Goal: Task Accomplishment & Management: Use online tool/utility

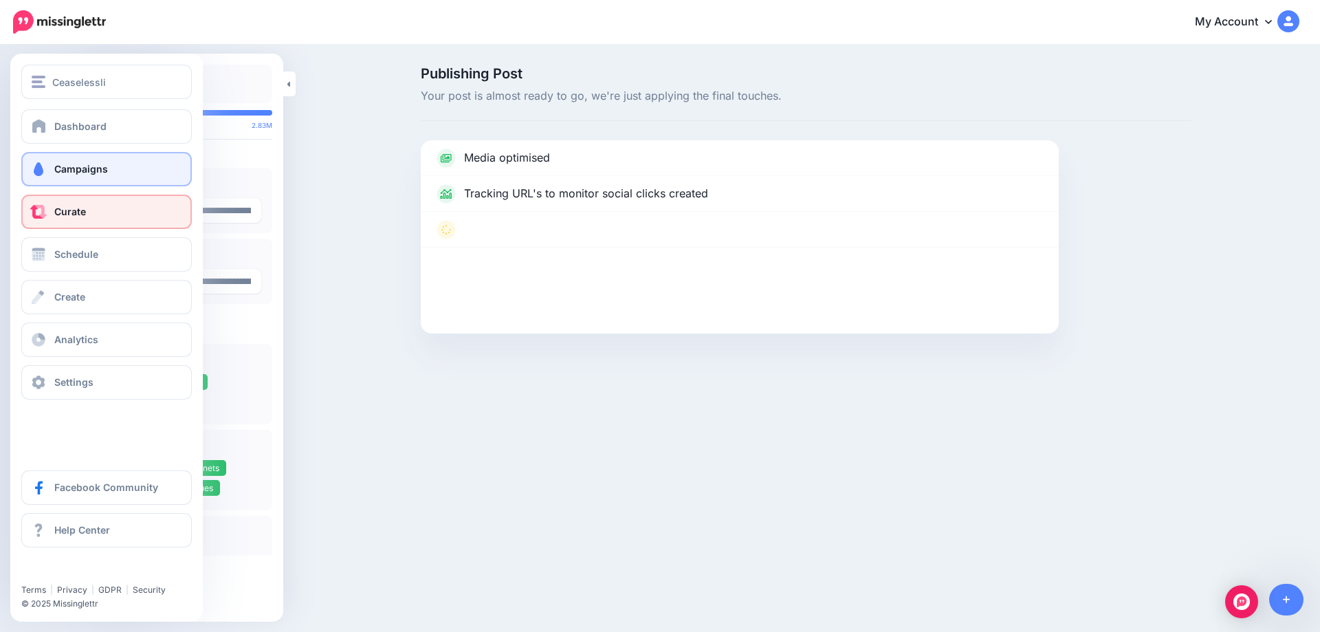
click at [49, 175] on link "Campaigns" at bounding box center [106, 169] width 170 height 34
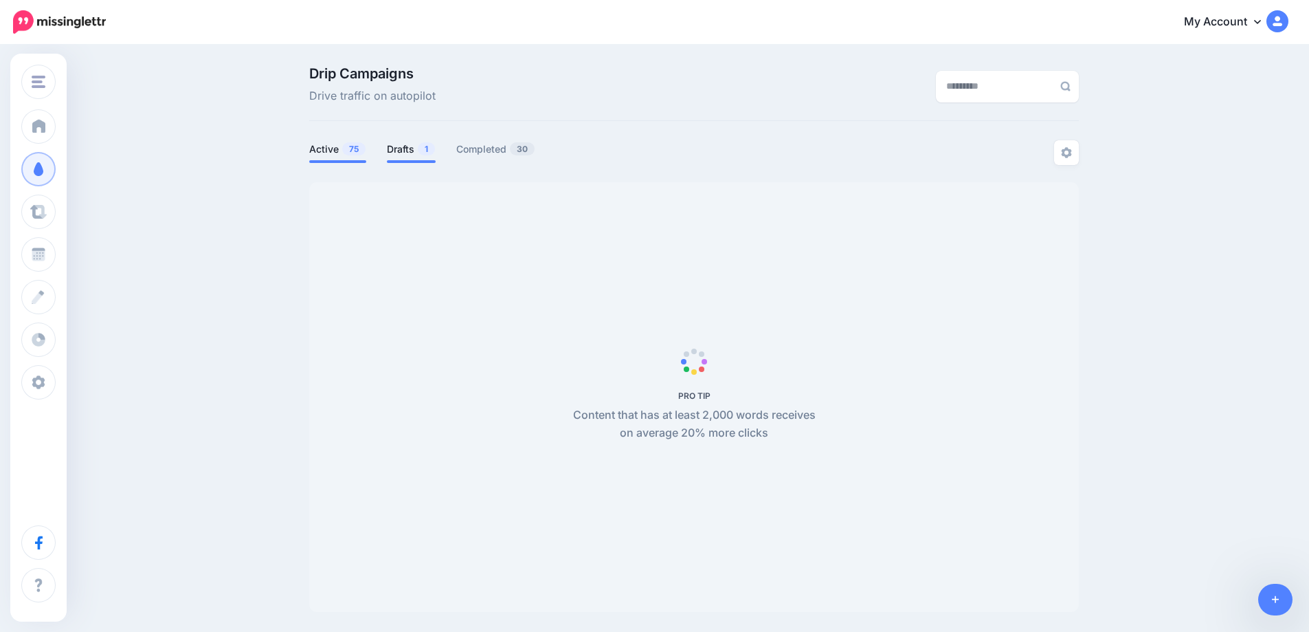
click at [403, 155] on link "Drafts 1" at bounding box center [411, 149] width 49 height 16
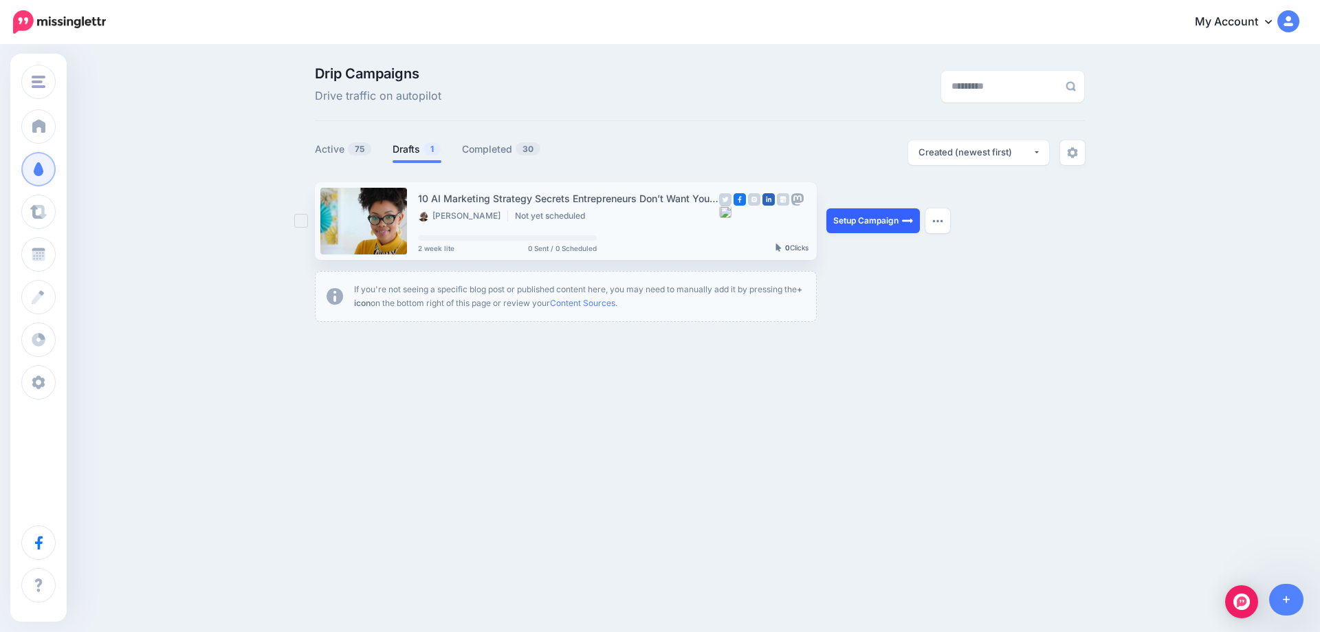
click at [870, 223] on link "Setup Campaign" at bounding box center [872, 220] width 93 height 25
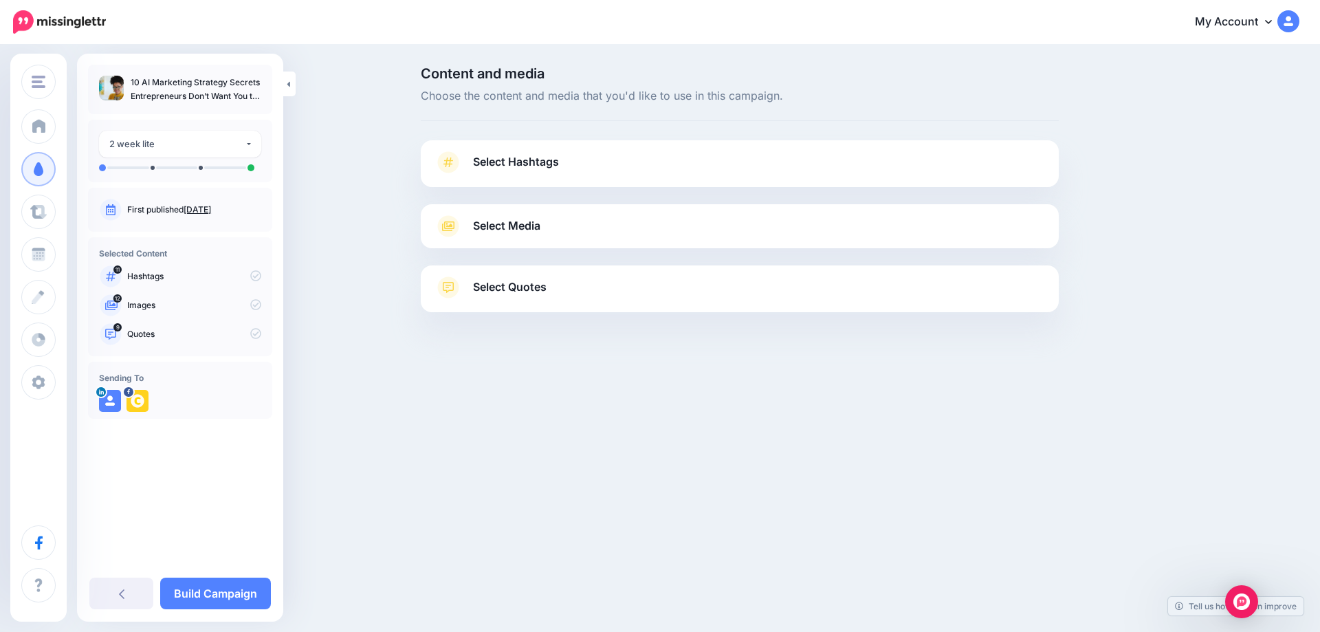
click at [211, 209] on link "Aug. 13, 2025" at bounding box center [197, 209] width 27 height 10
click at [544, 162] on span "Select Hashtags" at bounding box center [516, 162] width 86 height 19
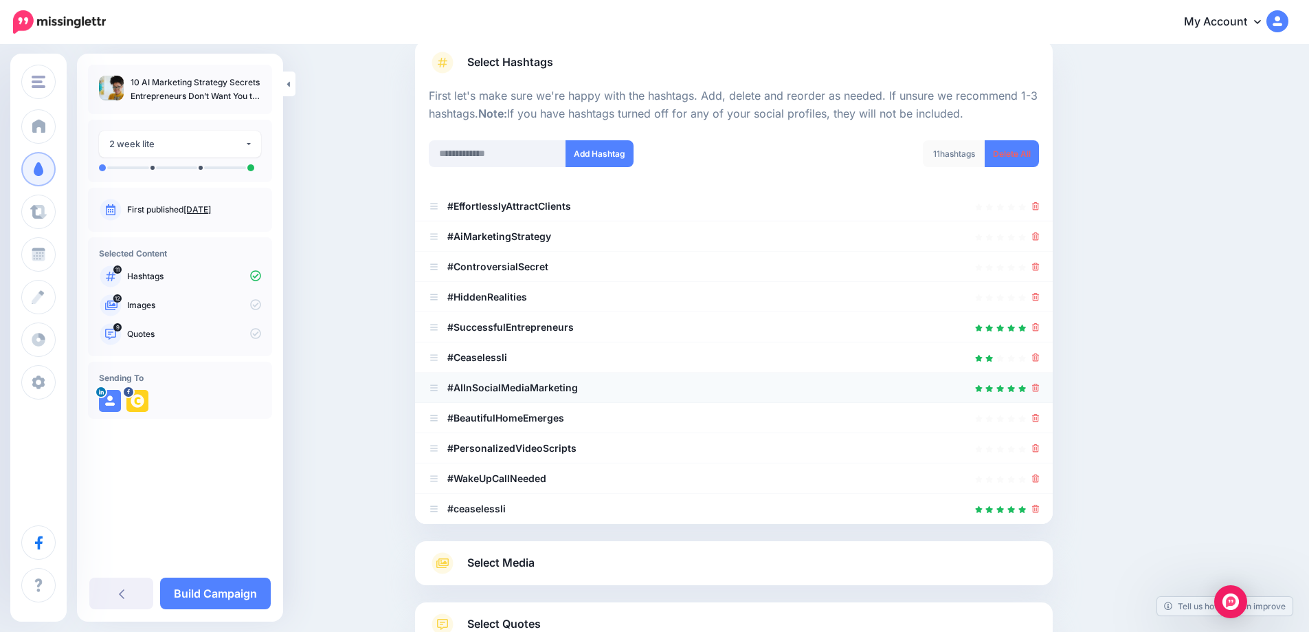
scroll to position [69, 0]
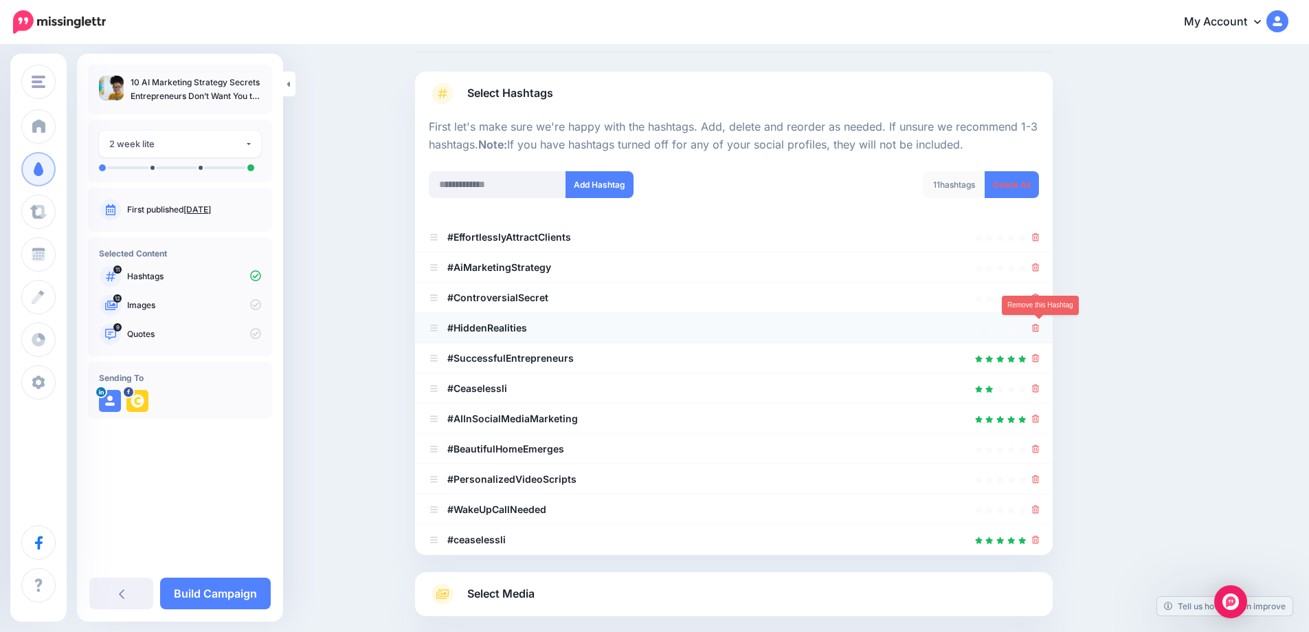
click at [1040, 329] on icon at bounding box center [1036, 328] width 8 height 8
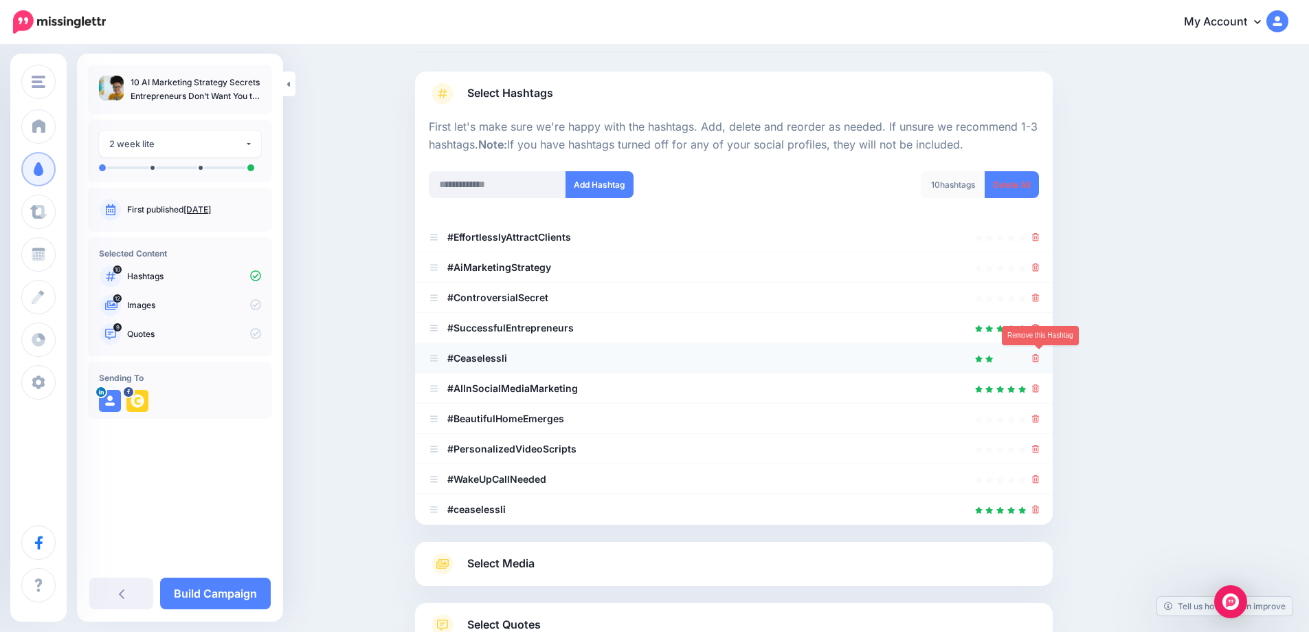
click at [1040, 356] on icon at bounding box center [1036, 358] width 8 height 8
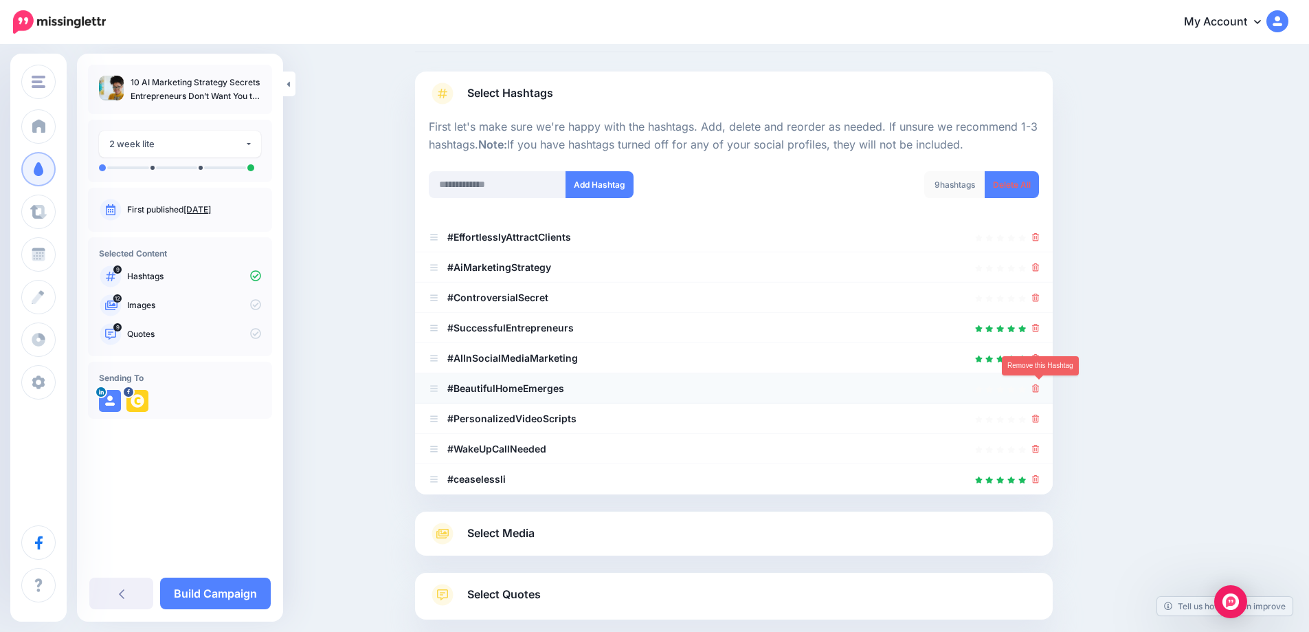
click at [1040, 388] on icon at bounding box center [1036, 388] width 8 height 8
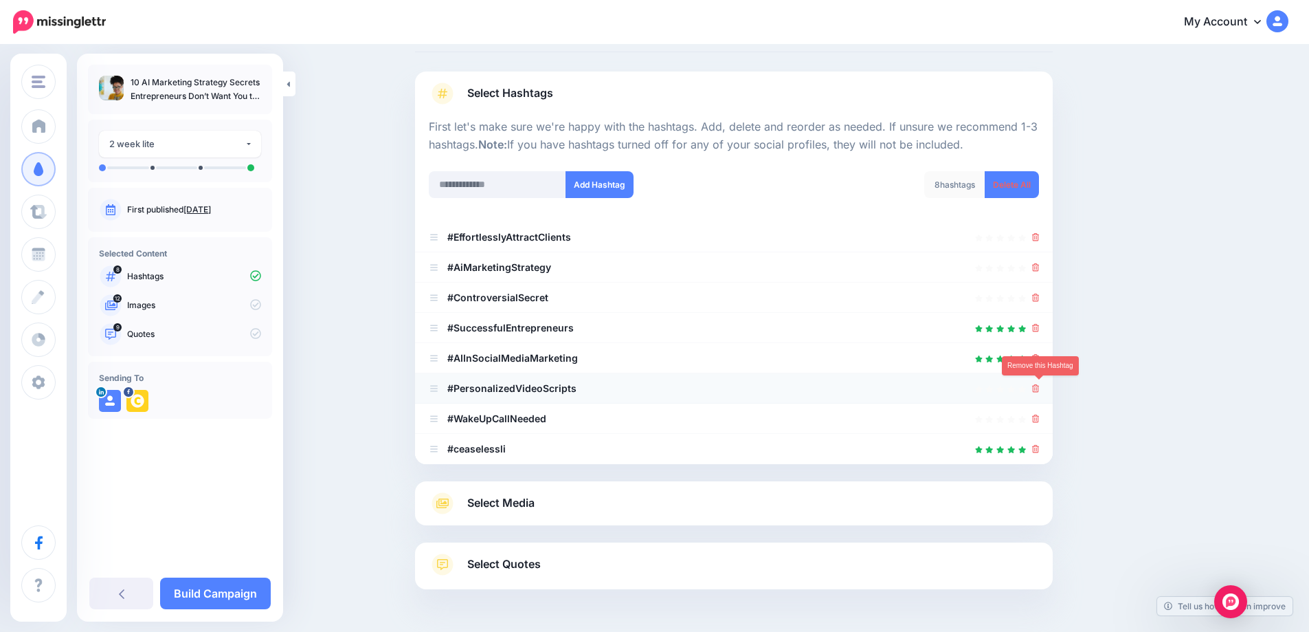
click at [1039, 390] on icon at bounding box center [1036, 388] width 8 height 8
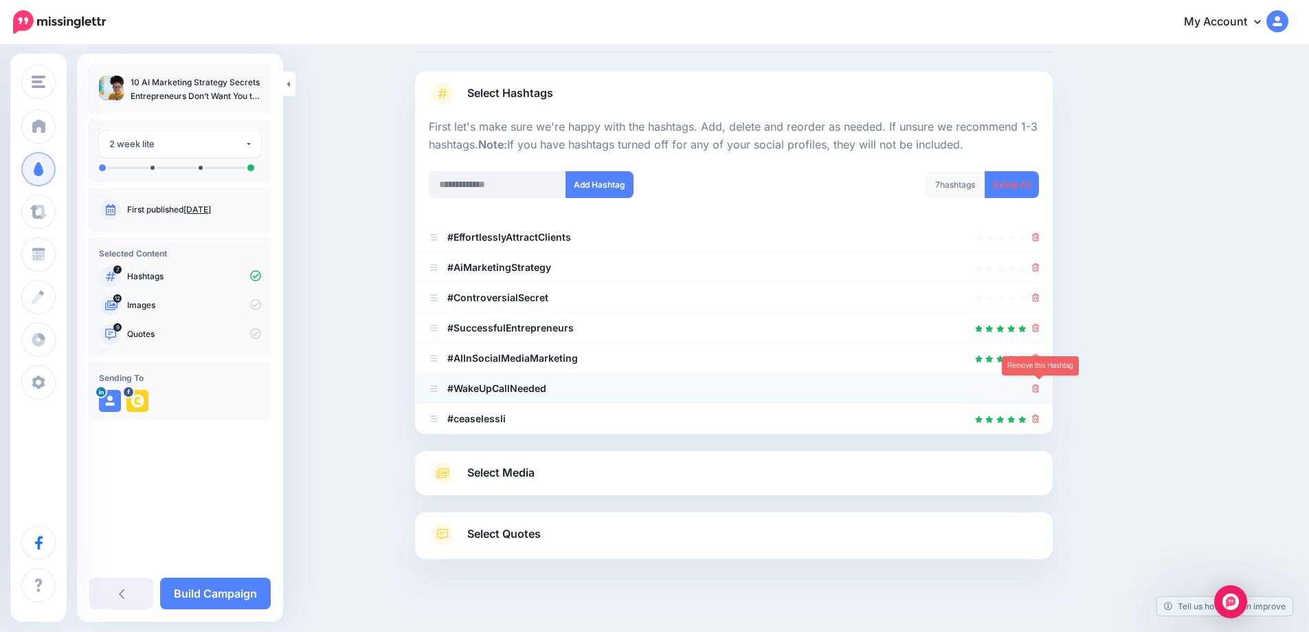
click at [1039, 390] on icon at bounding box center [1036, 388] width 8 height 8
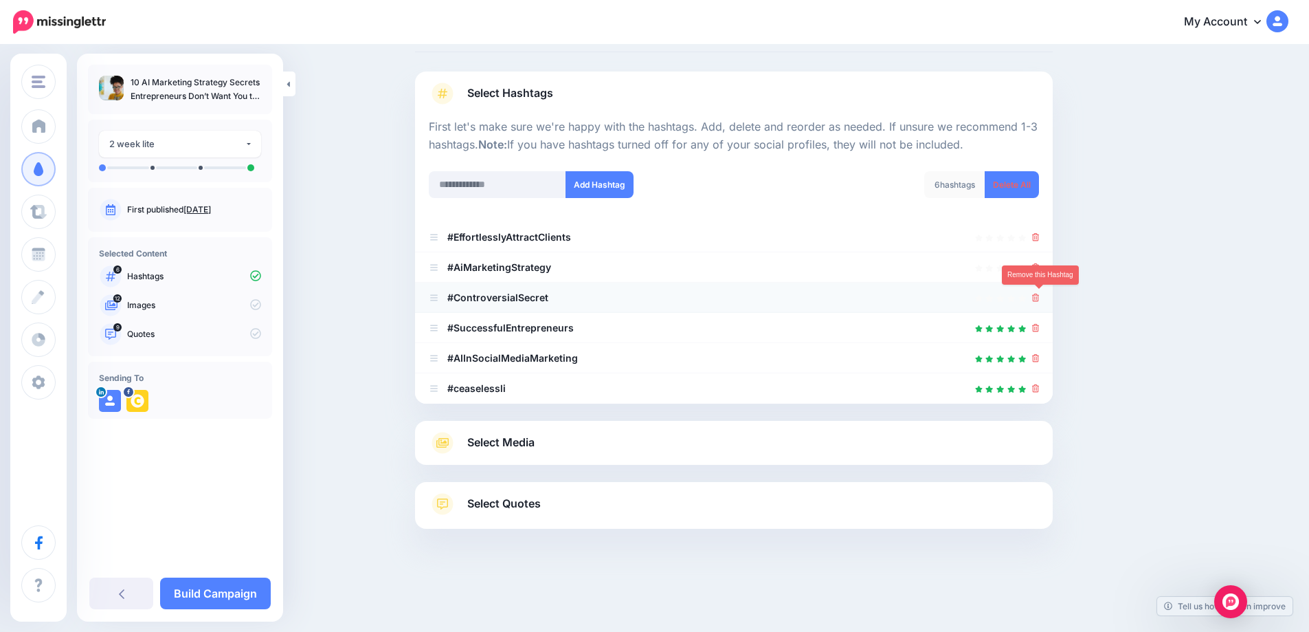
click at [1039, 298] on icon at bounding box center [1036, 297] width 8 height 8
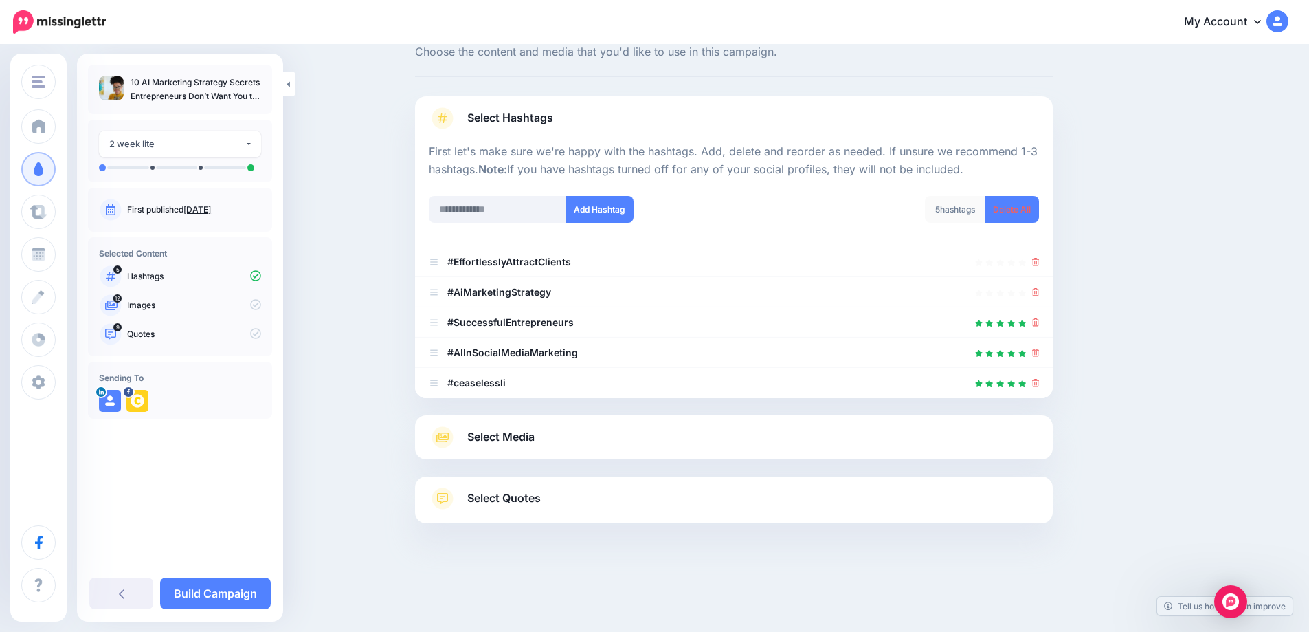
scroll to position [44, 0]
click at [519, 440] on span "Select Media" at bounding box center [500, 437] width 67 height 19
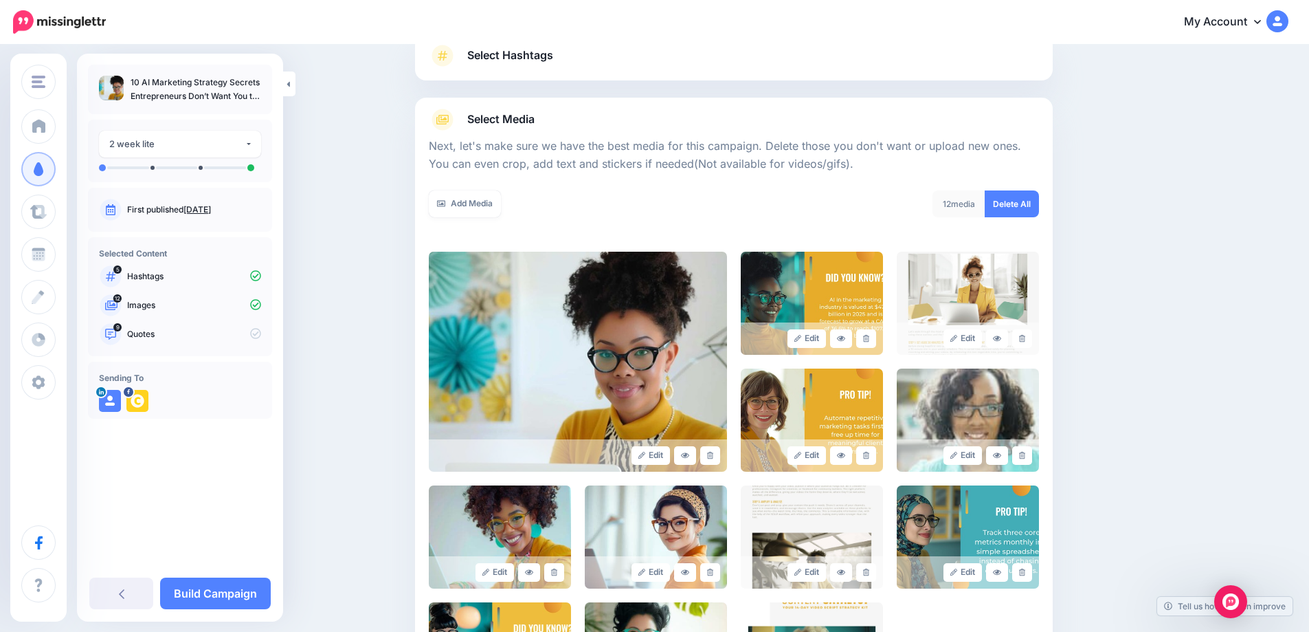
scroll to position [181, 0]
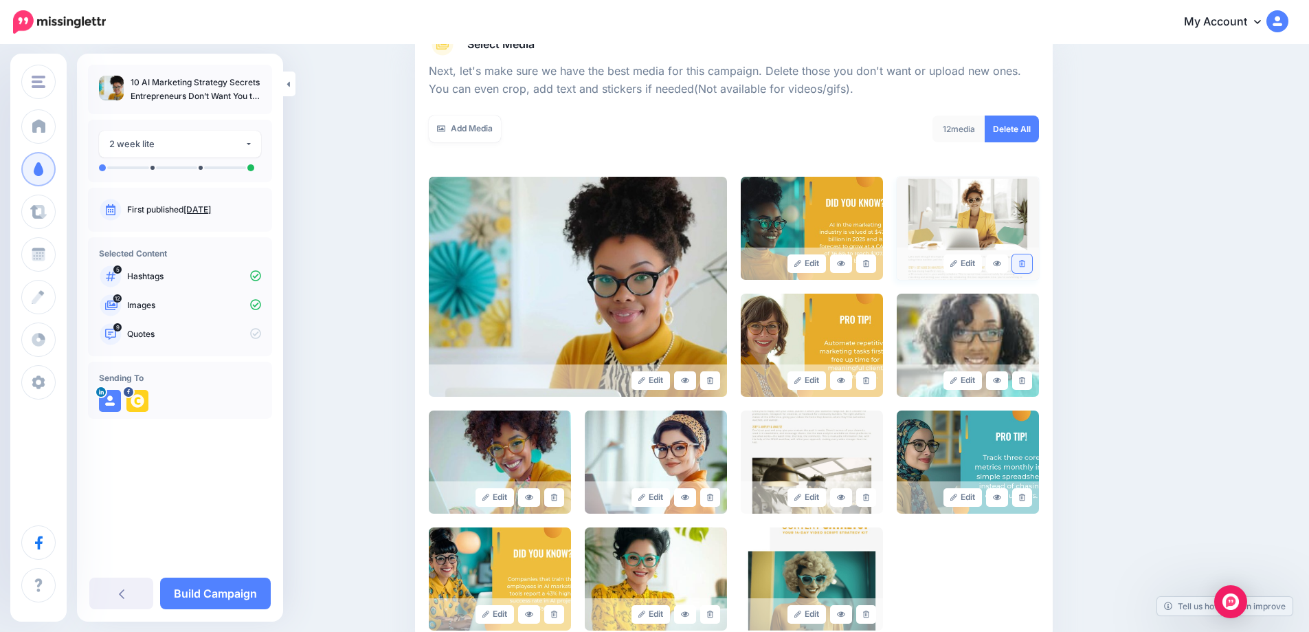
click at [1025, 266] on icon at bounding box center [1022, 264] width 6 height 8
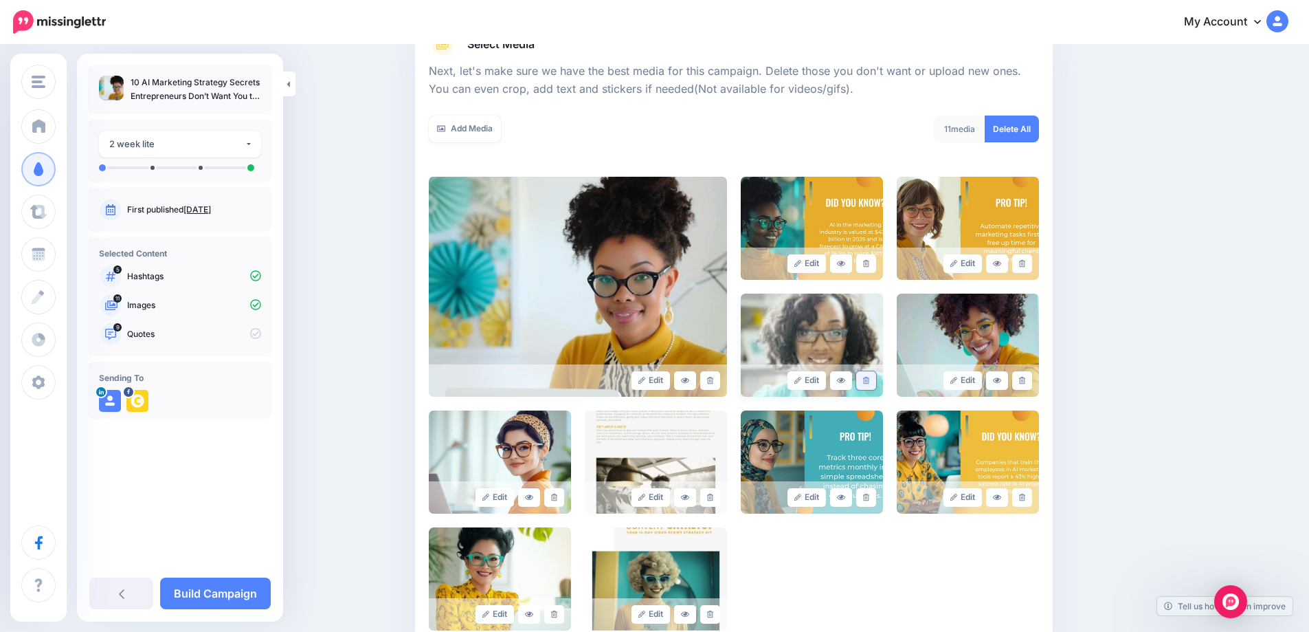
click at [869, 382] on icon at bounding box center [866, 381] width 6 height 8
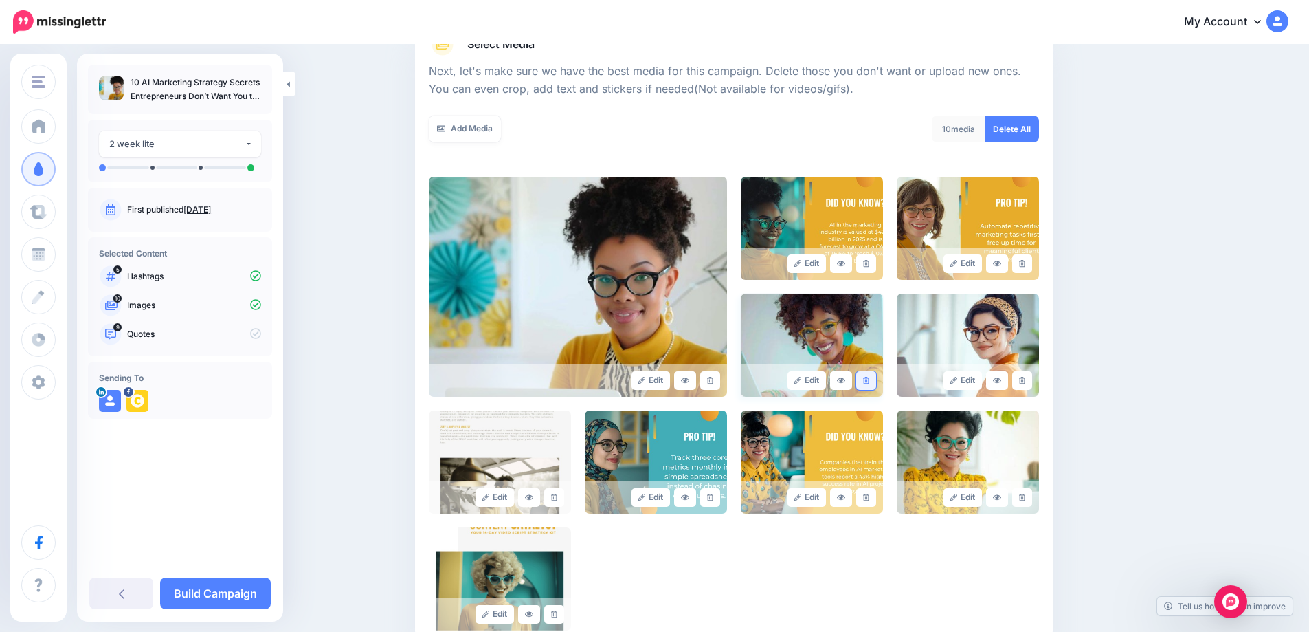
click at [869, 381] on icon at bounding box center [866, 381] width 6 height 8
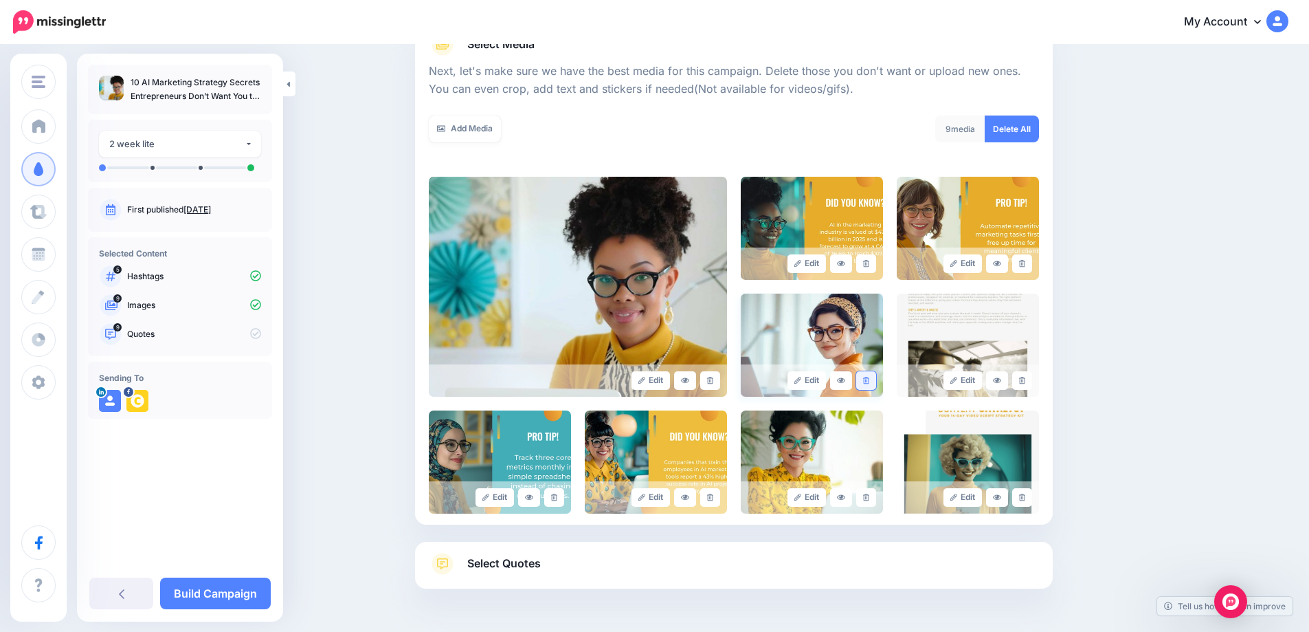
click at [869, 380] on icon at bounding box center [866, 381] width 6 height 8
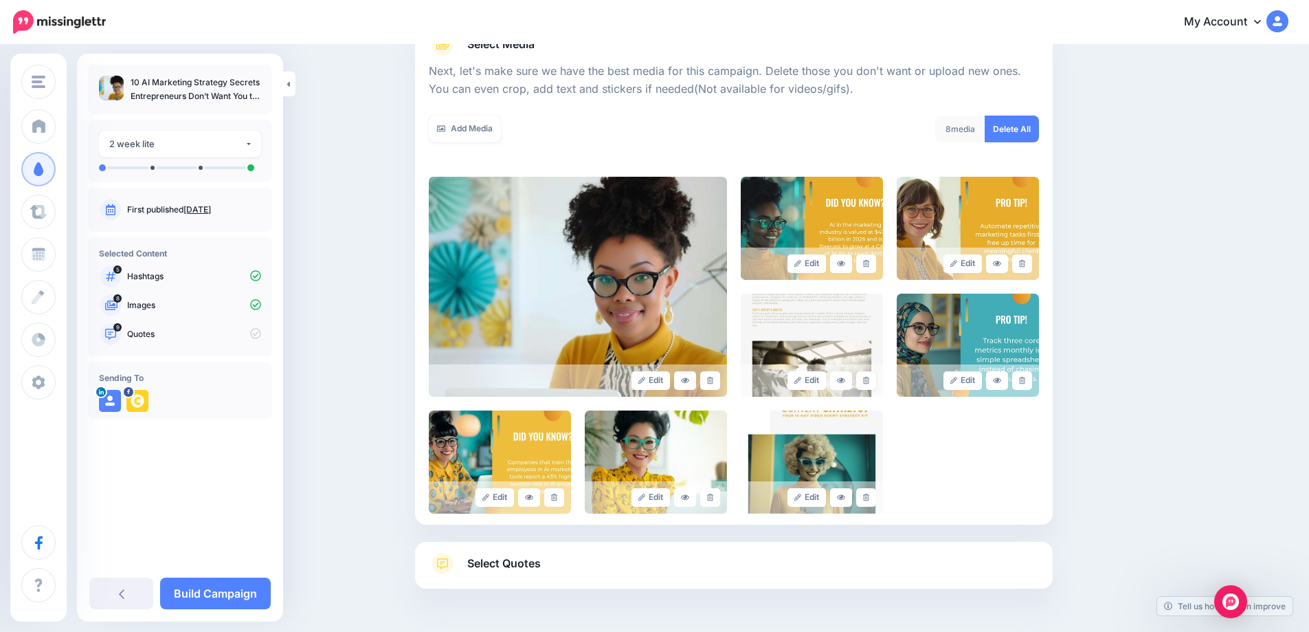
click at [869, 380] on icon at bounding box center [866, 381] width 6 height 8
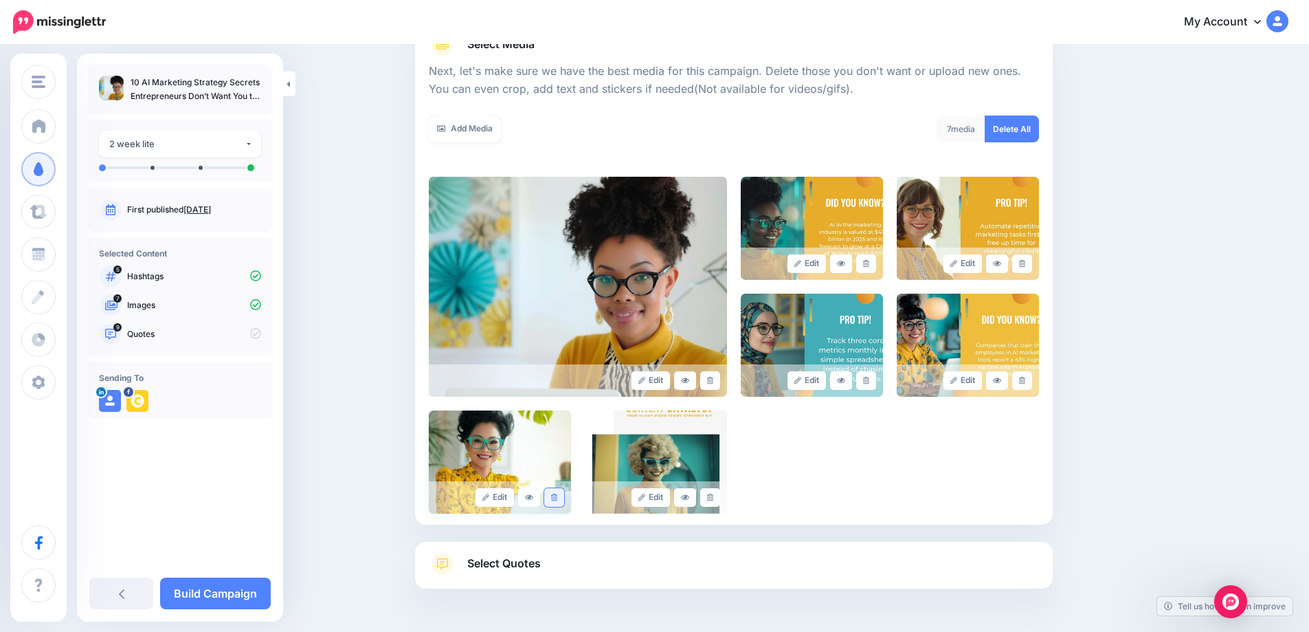
click at [557, 500] on icon at bounding box center [554, 497] width 6 height 8
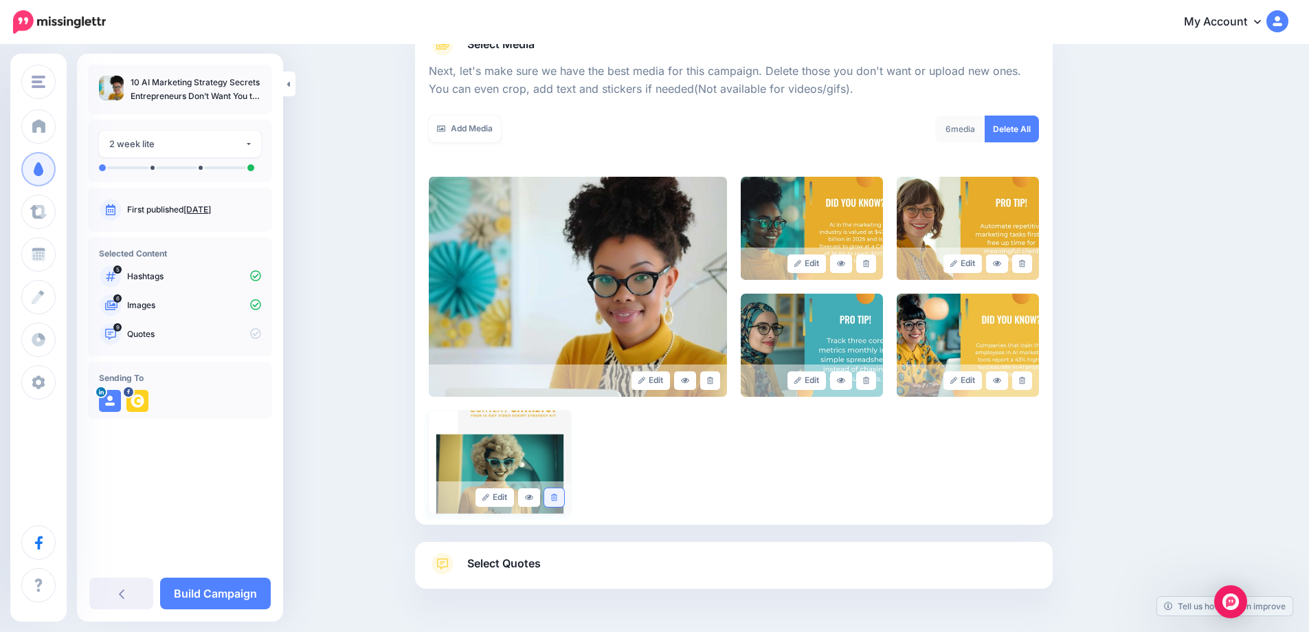
click at [557, 498] on icon at bounding box center [554, 497] width 6 height 8
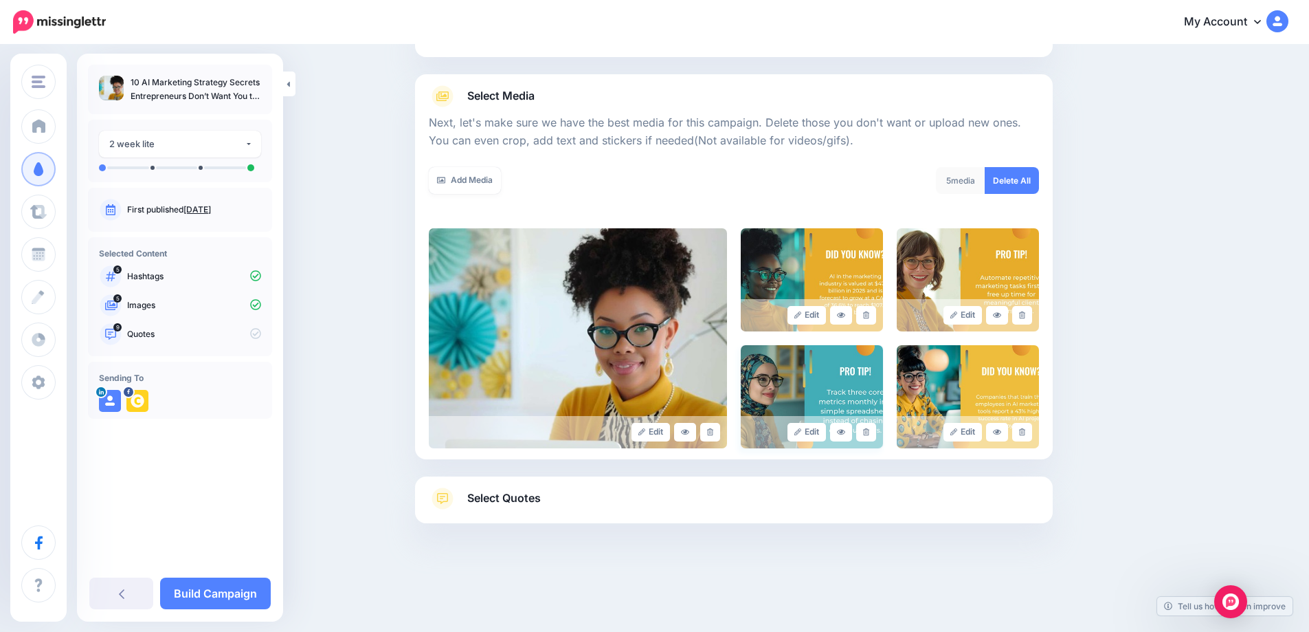
scroll to position [130, 0]
click at [512, 502] on span "Select Quotes" at bounding box center [504, 498] width 74 height 19
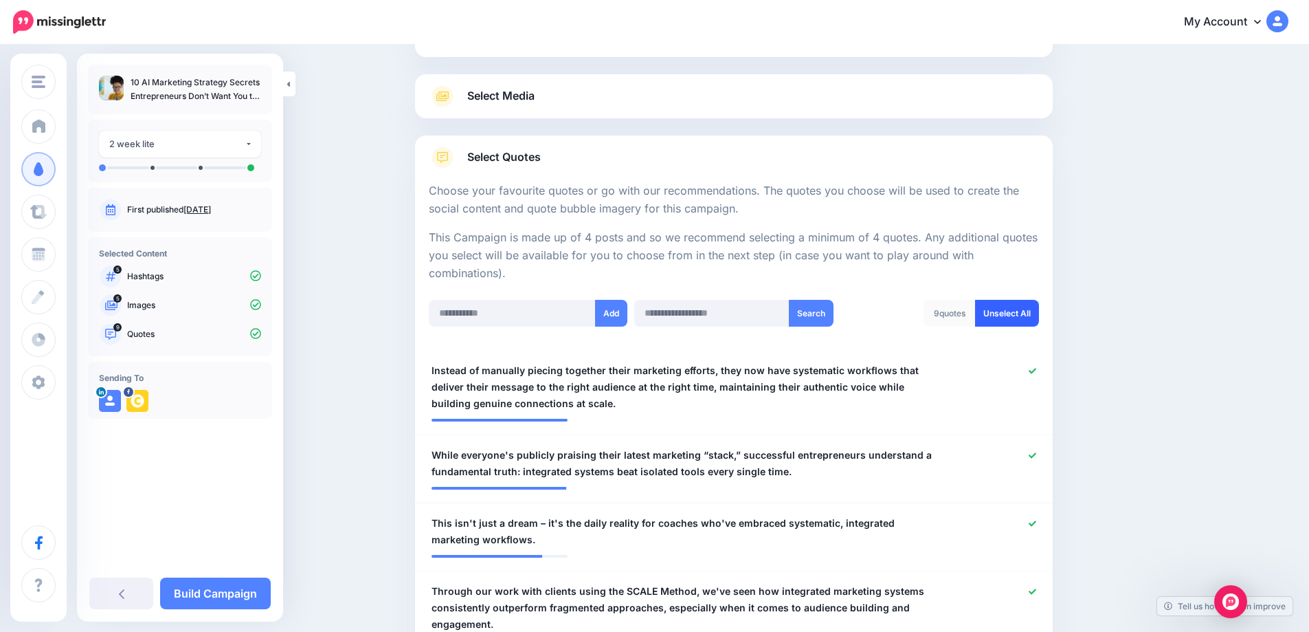
click at [1019, 318] on link "Unselect All" at bounding box center [1007, 313] width 64 height 27
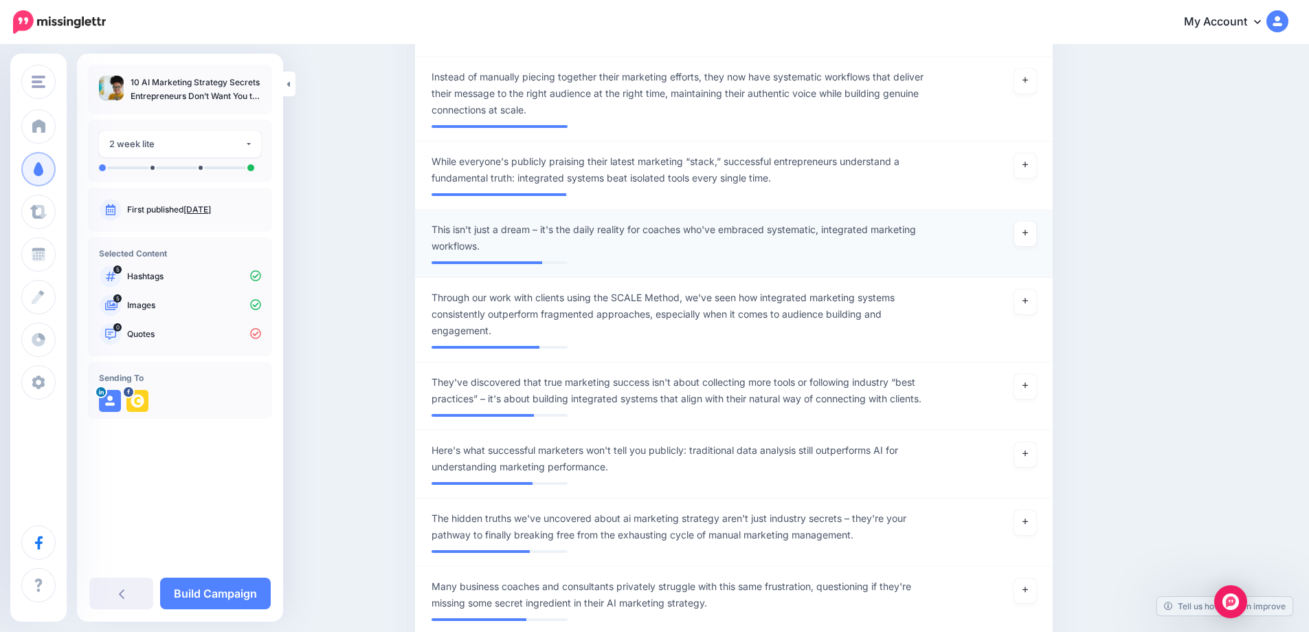
scroll to position [346, 0]
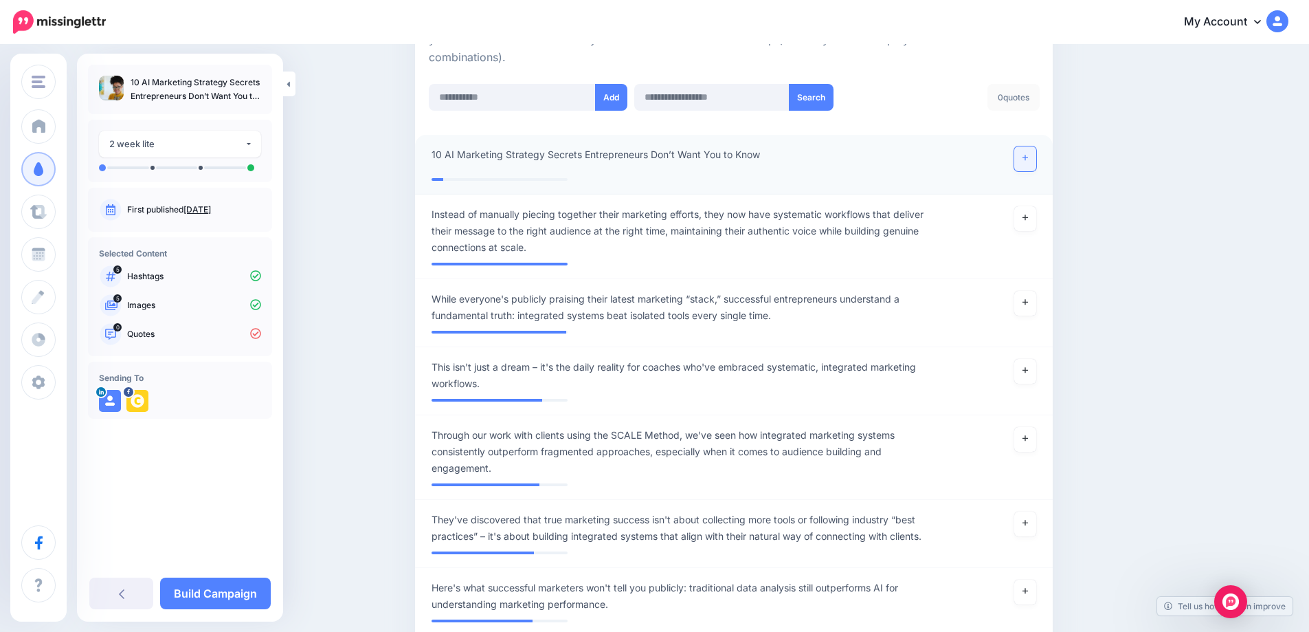
click at [1036, 164] on link at bounding box center [1025, 158] width 22 height 25
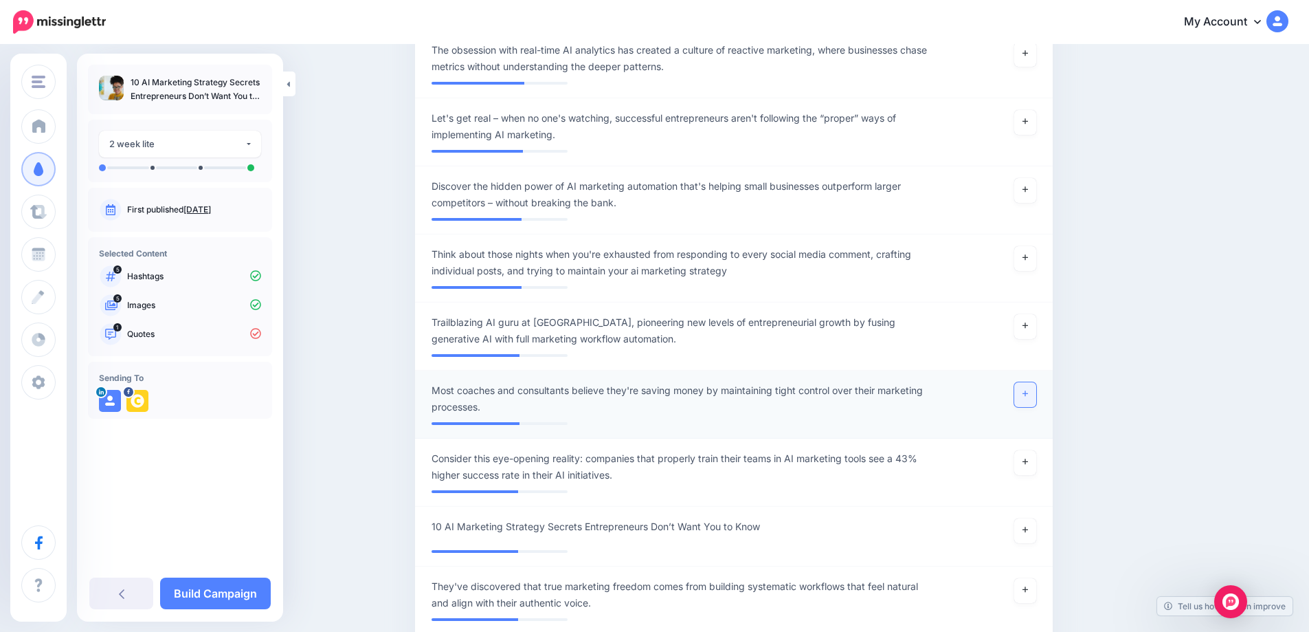
scroll to position [1308, 0]
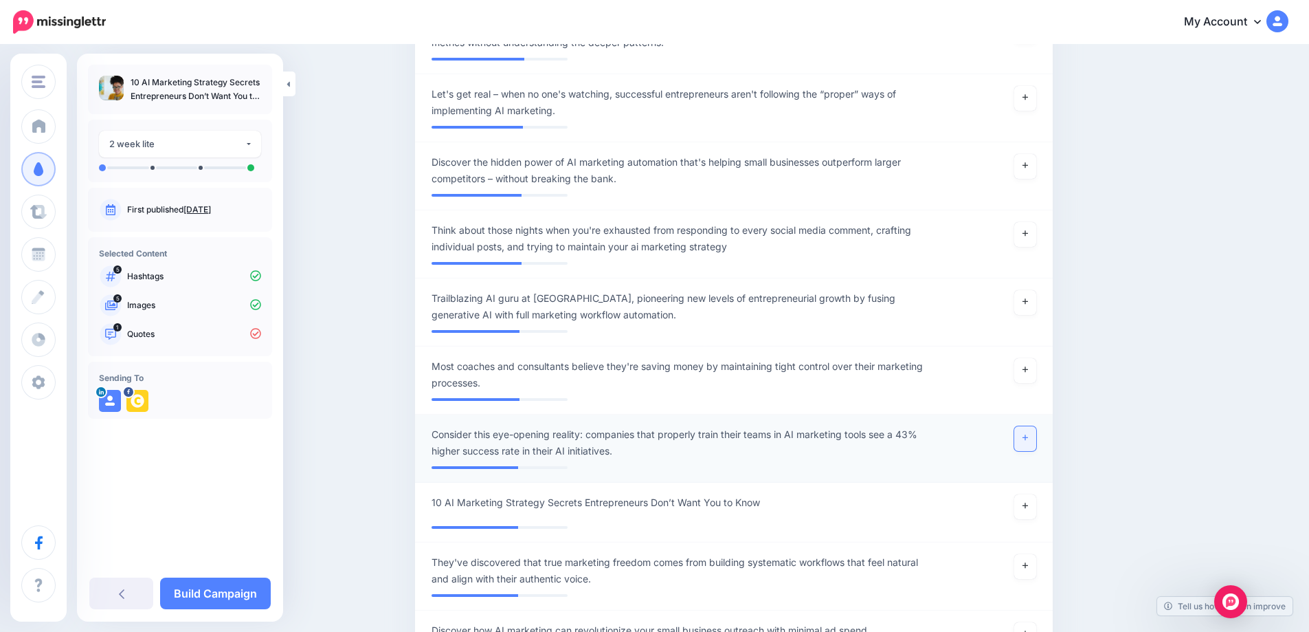
click at [1036, 444] on link at bounding box center [1025, 438] width 22 height 25
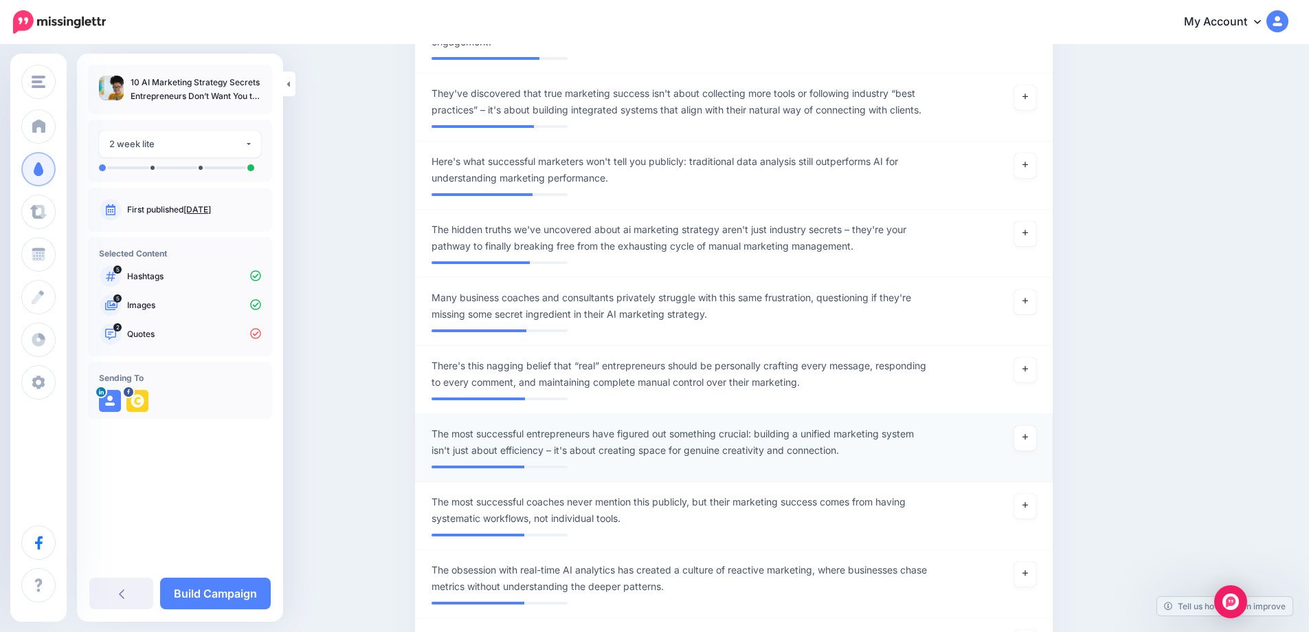
scroll to position [756, 0]
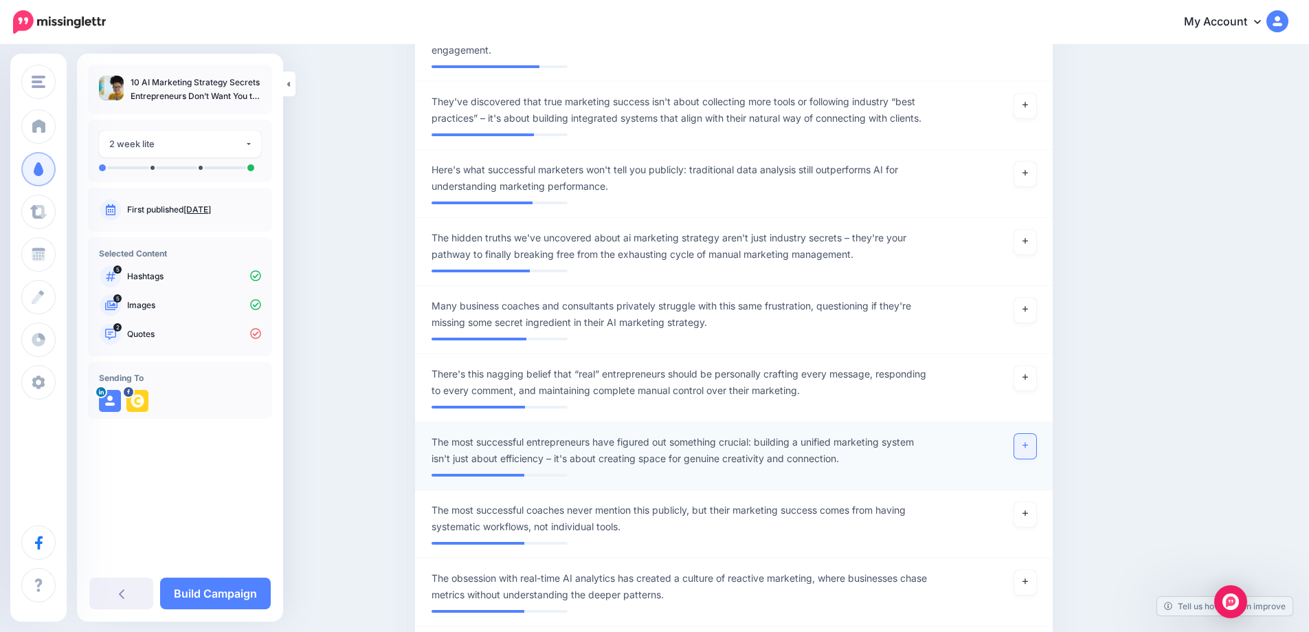
click at [1030, 453] on link at bounding box center [1025, 446] width 22 height 25
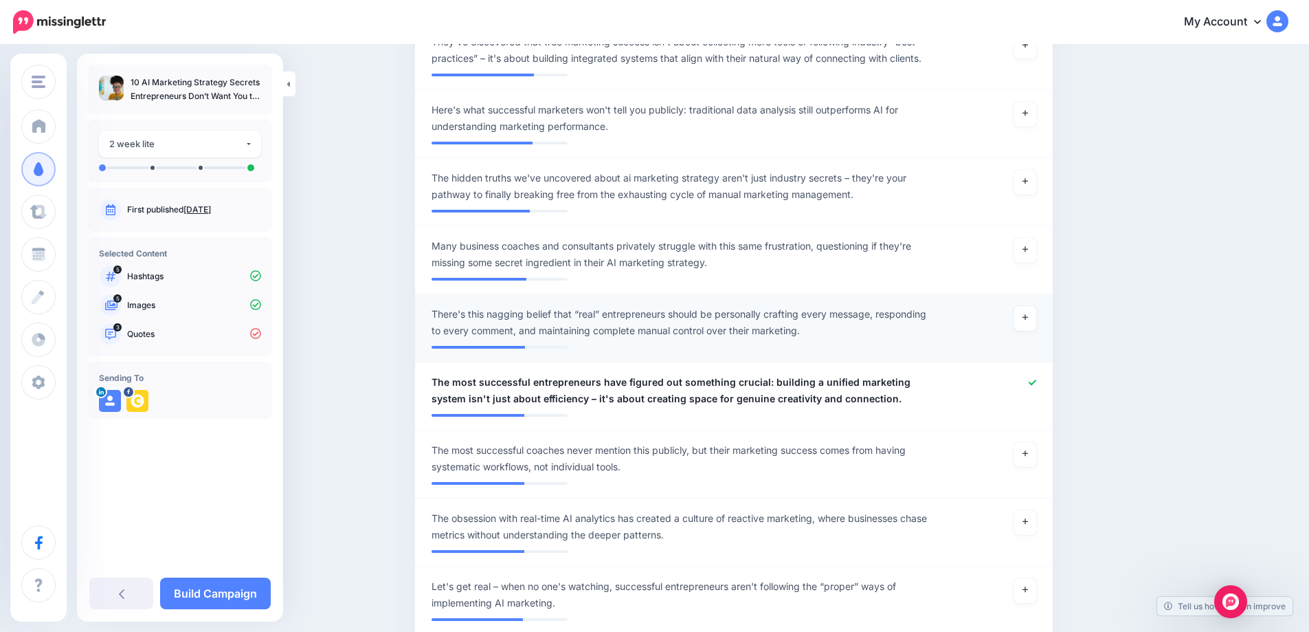
scroll to position [893, 0]
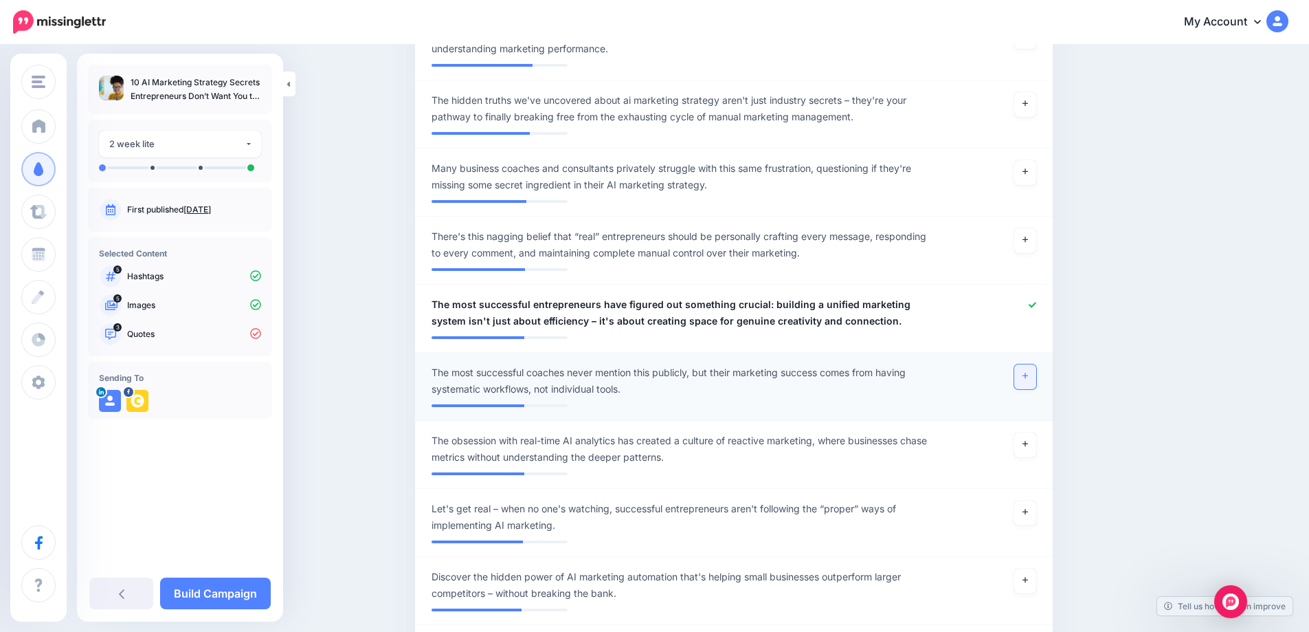
click at [1036, 379] on link at bounding box center [1025, 376] width 22 height 25
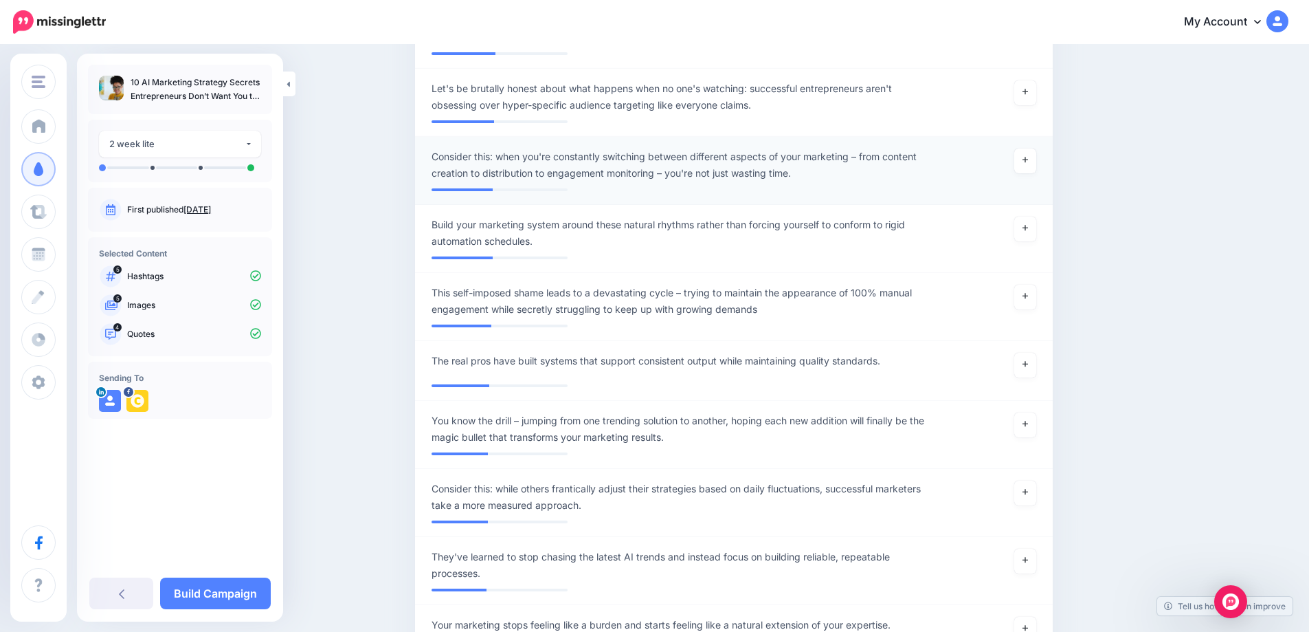
scroll to position [4261, 0]
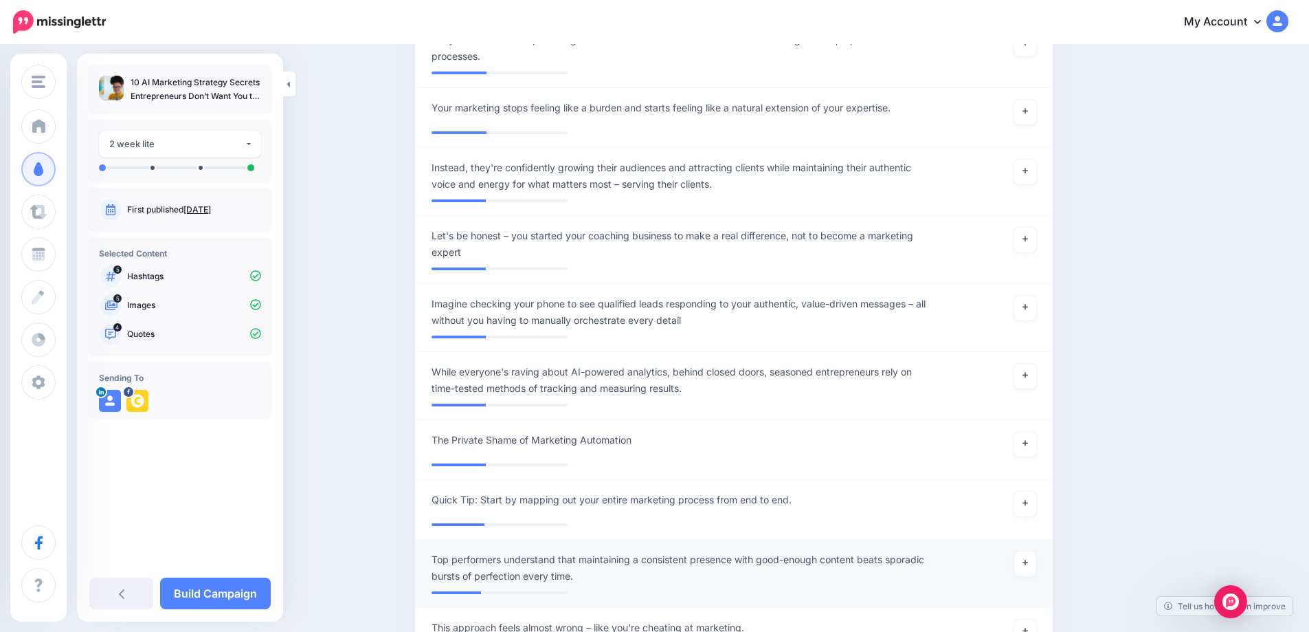
scroll to position [4880, 0]
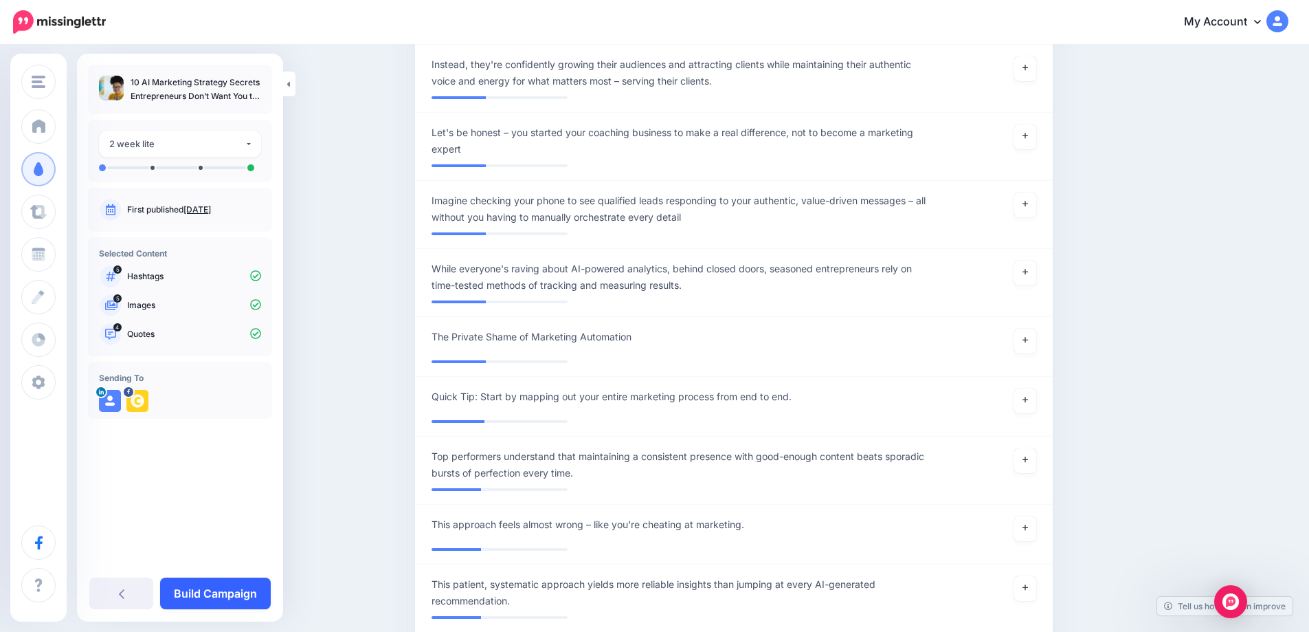
click at [212, 597] on link "Build Campaign" at bounding box center [215, 593] width 111 height 32
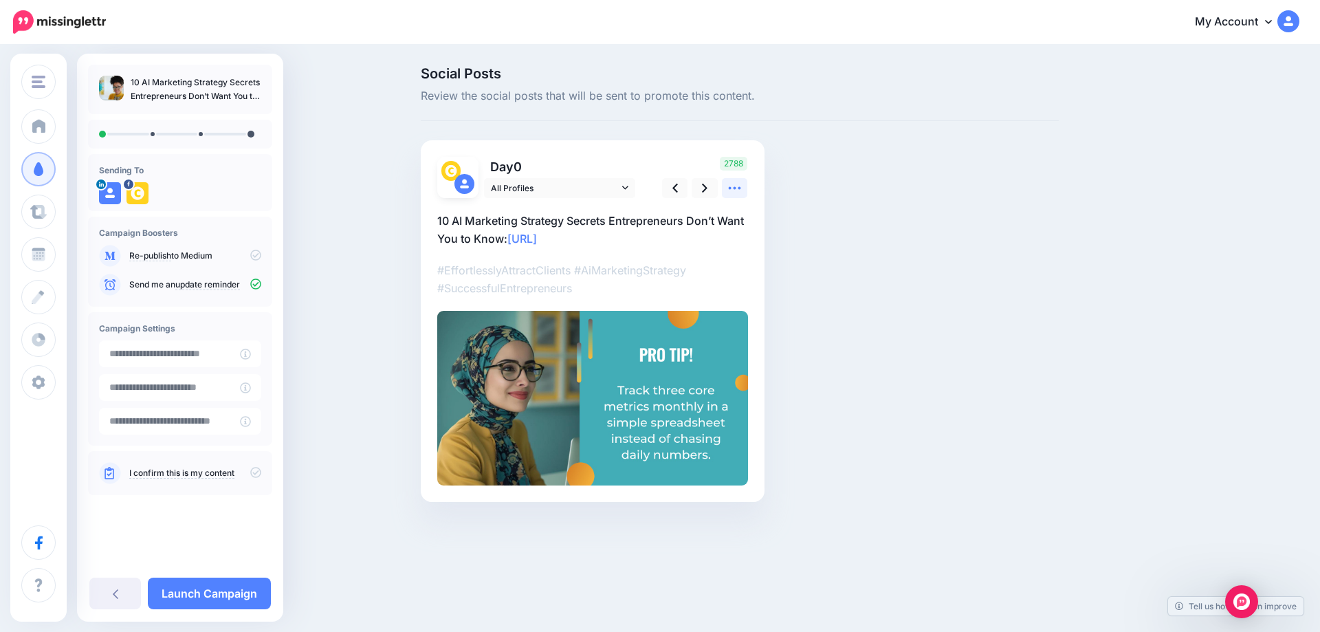
click at [737, 192] on icon at bounding box center [734, 188] width 14 height 14
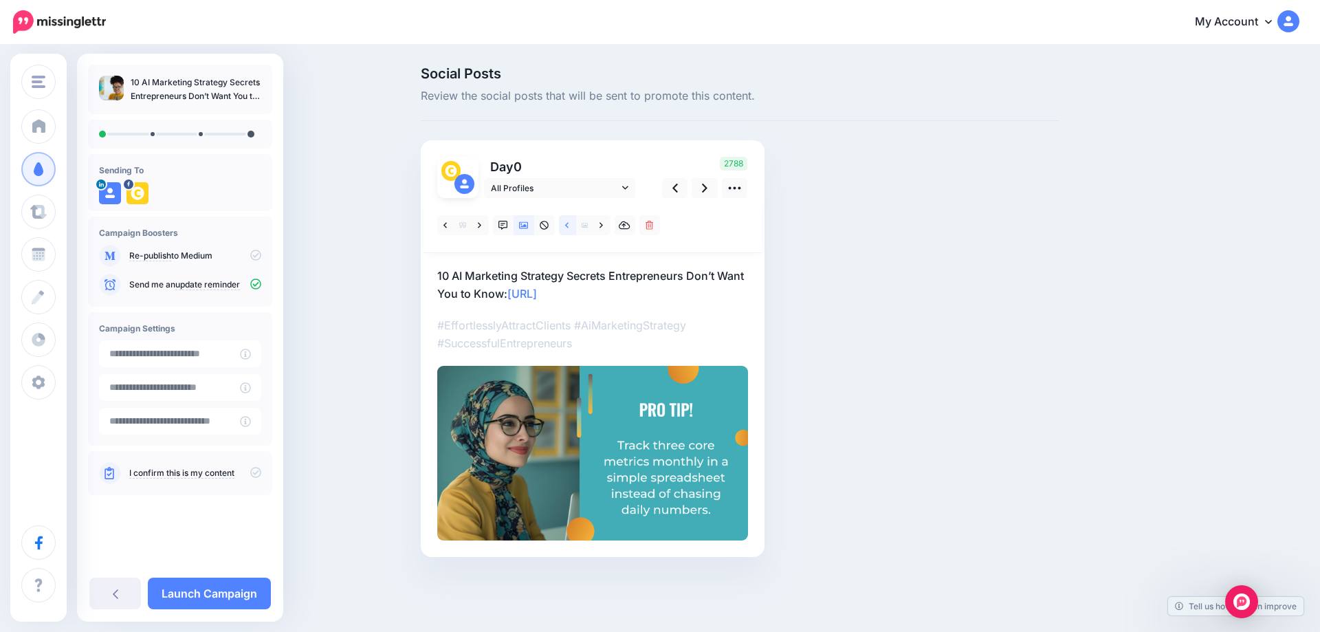
click at [570, 227] on link at bounding box center [567, 225] width 17 height 20
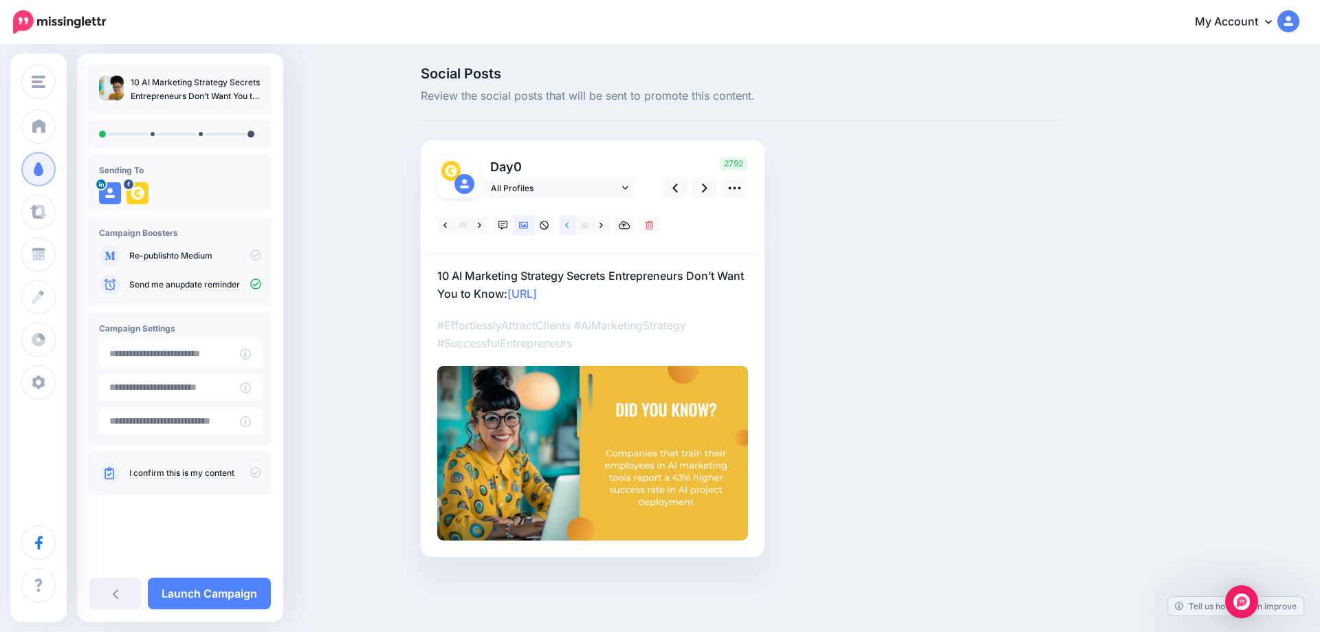
click at [569, 227] on link at bounding box center [567, 225] width 17 height 20
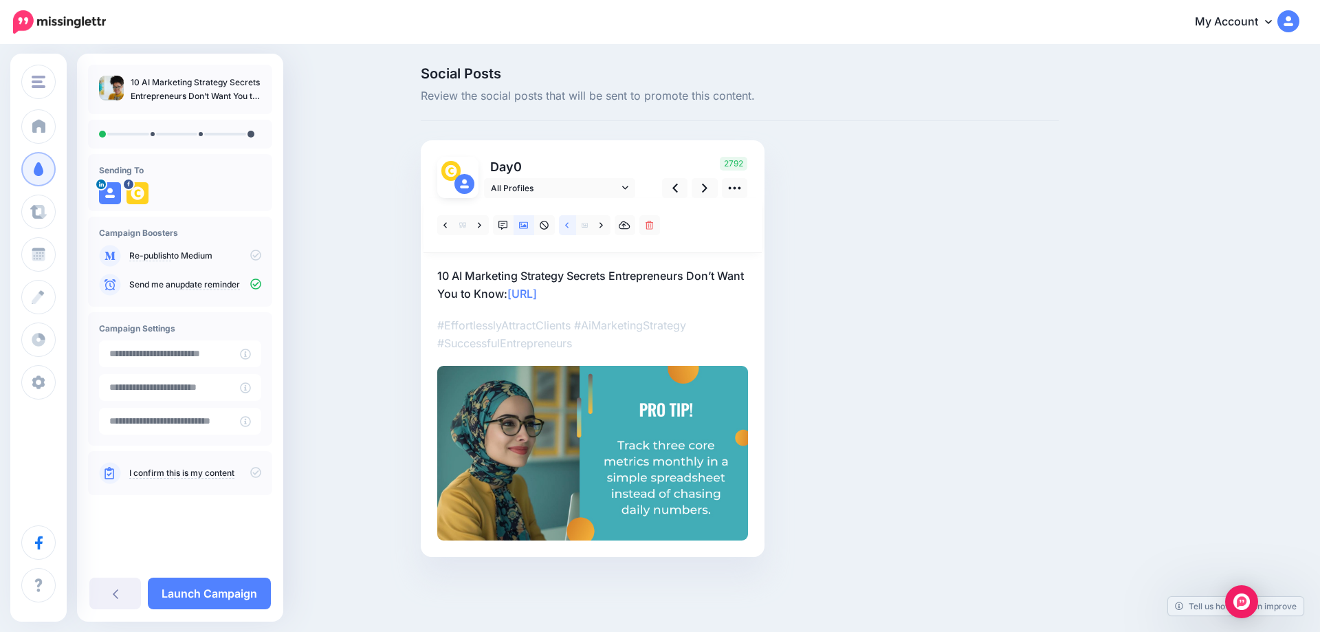
click at [568, 226] on icon at bounding box center [566, 226] width 3 height 10
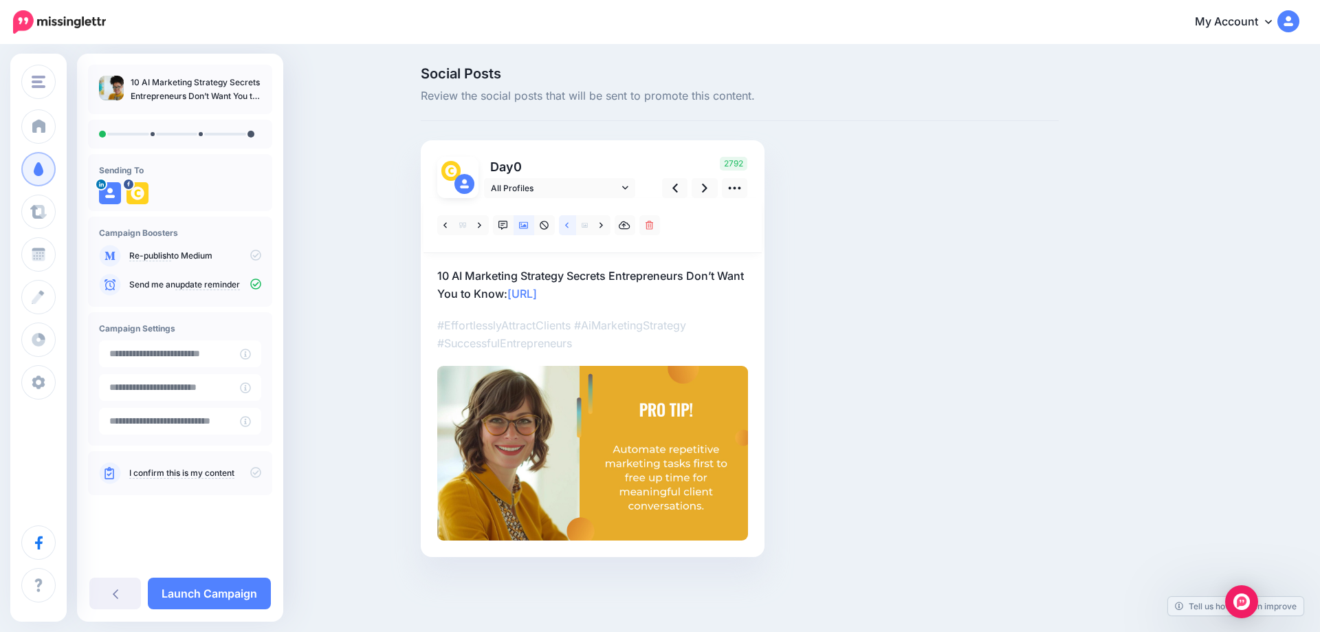
click at [568, 226] on icon at bounding box center [566, 226] width 3 height 10
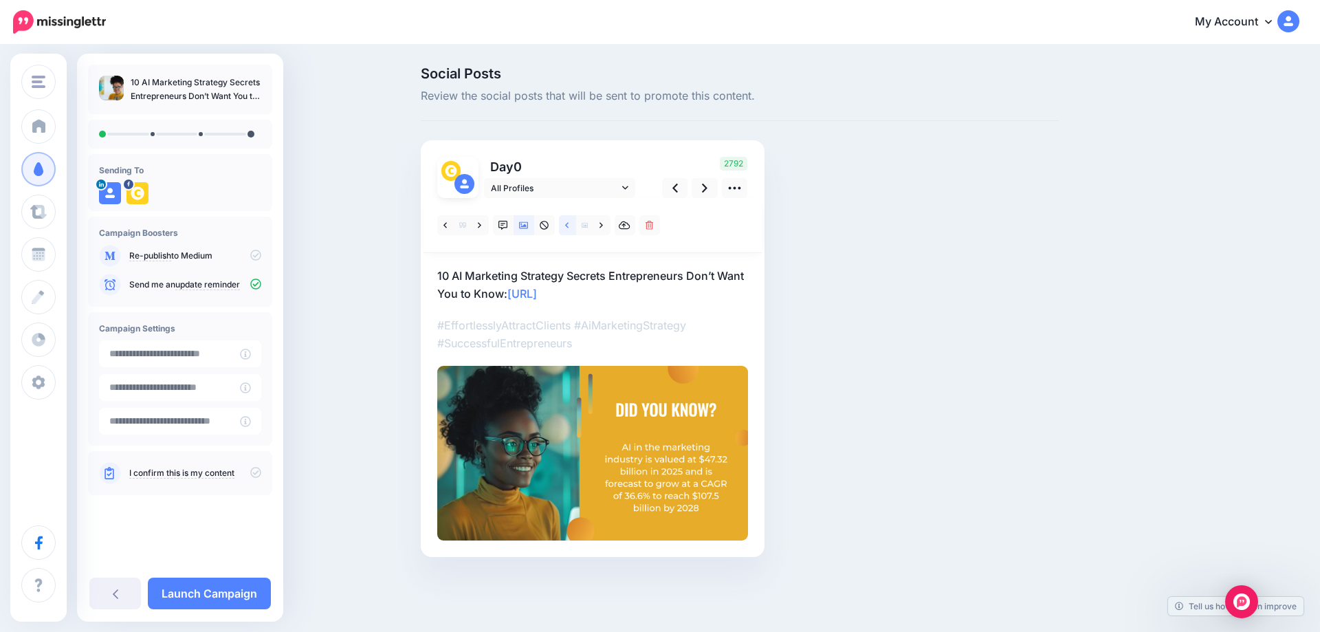
click at [566, 226] on icon at bounding box center [566, 226] width 3 height 10
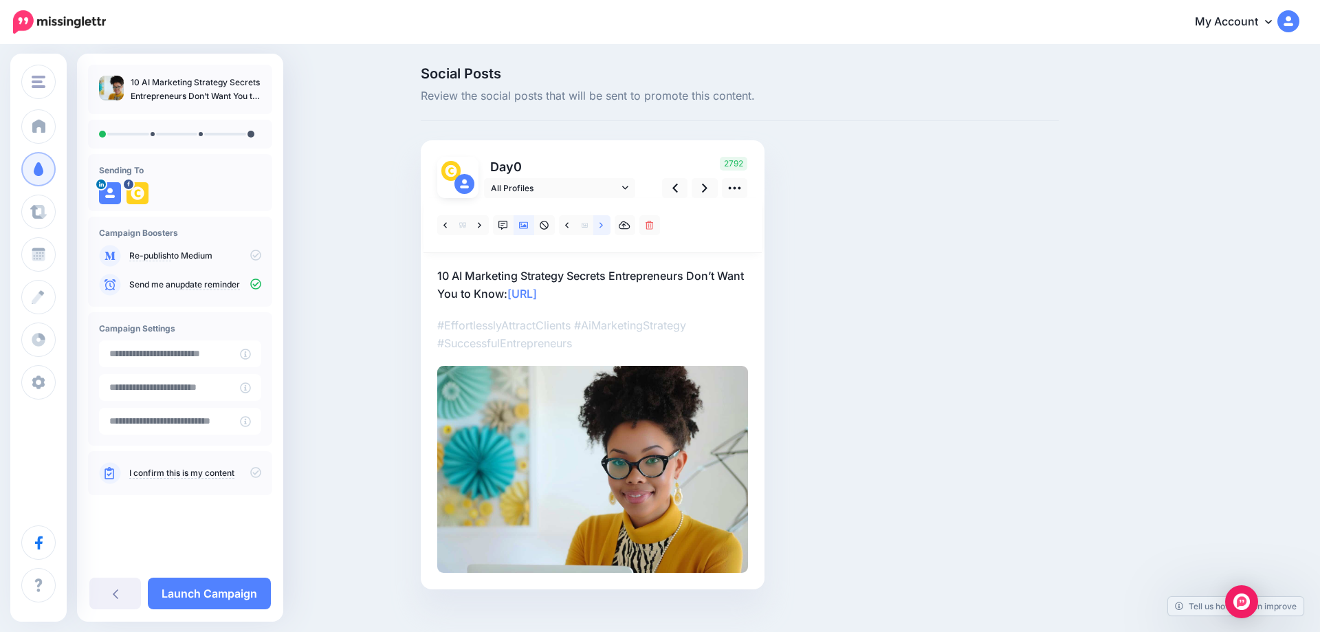
click at [601, 228] on icon at bounding box center [600, 226] width 3 height 10
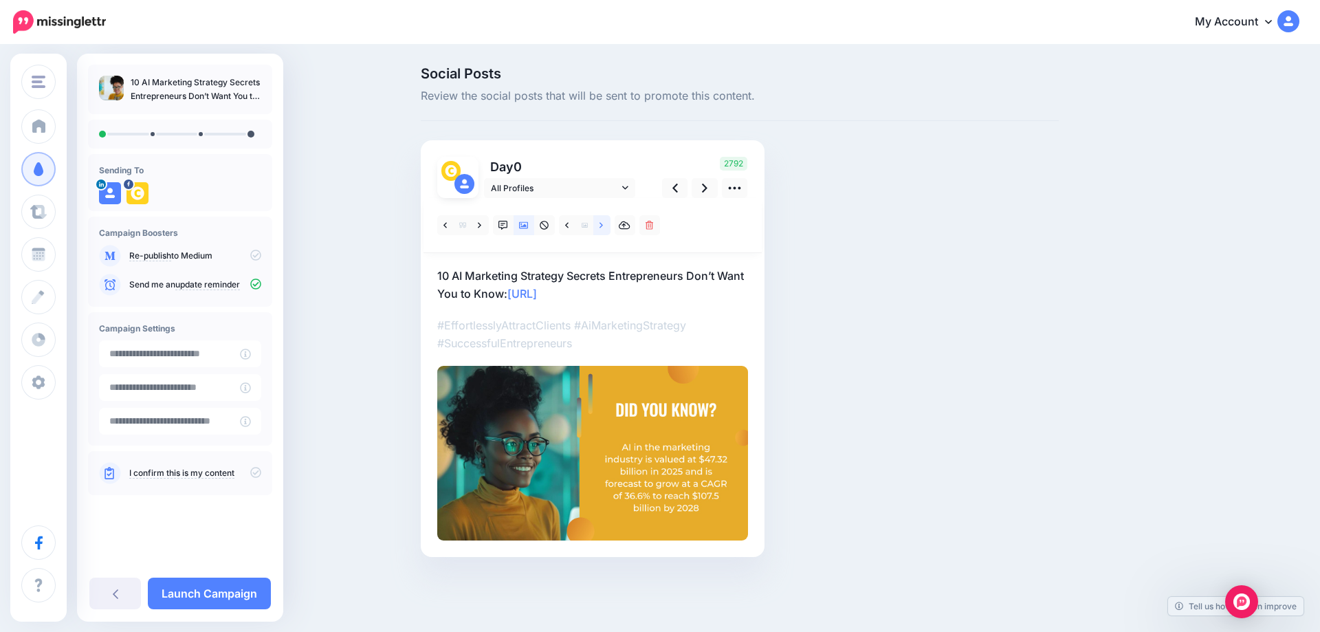
click at [601, 228] on icon at bounding box center [600, 226] width 3 height 10
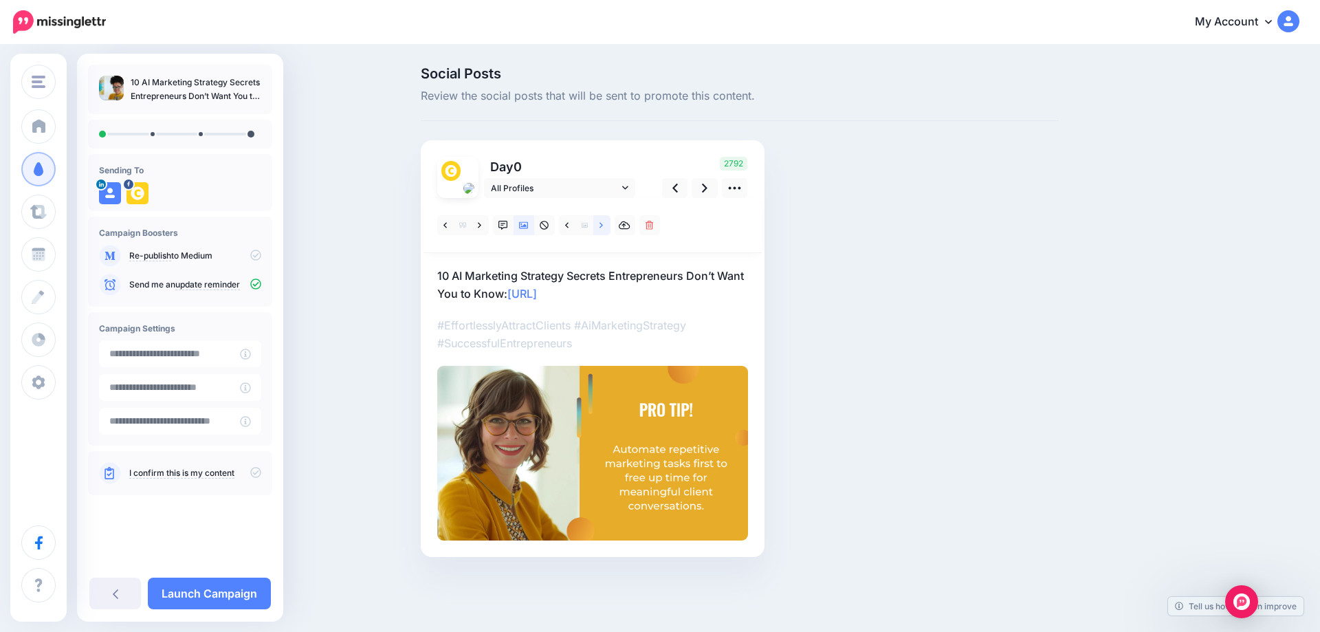
click at [602, 228] on icon at bounding box center [600, 226] width 3 height 10
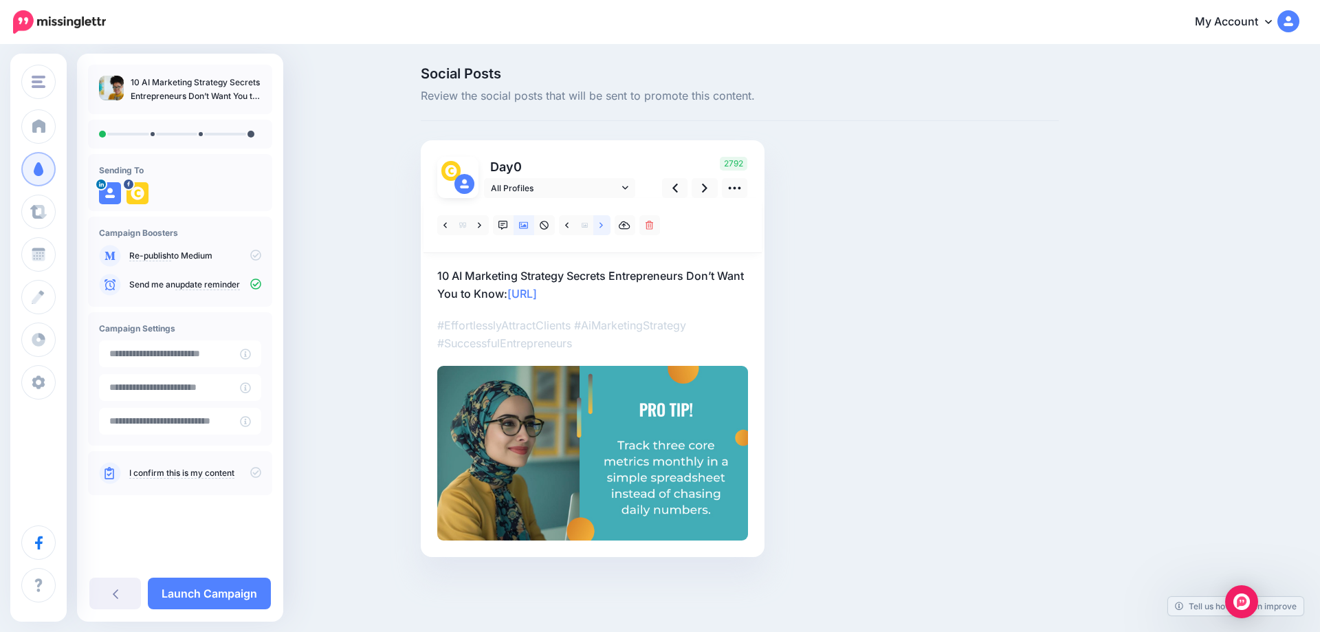
click at [602, 228] on icon at bounding box center [600, 226] width 3 height 10
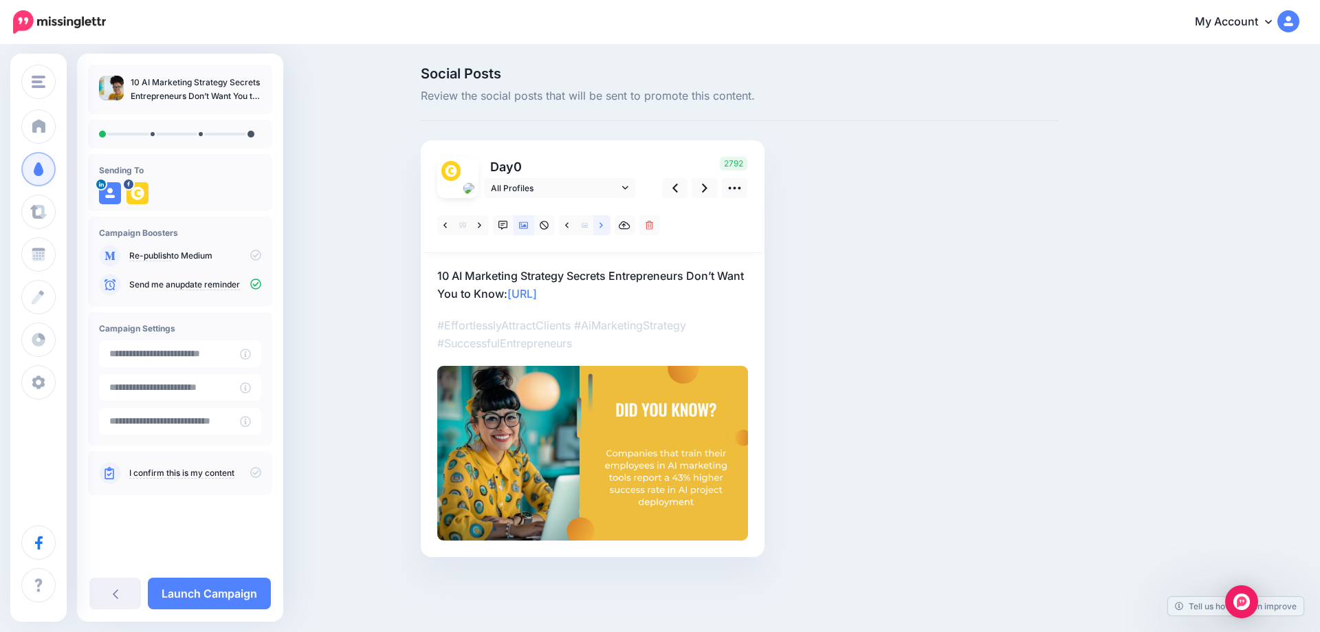
click at [602, 228] on icon at bounding box center [600, 226] width 3 height 10
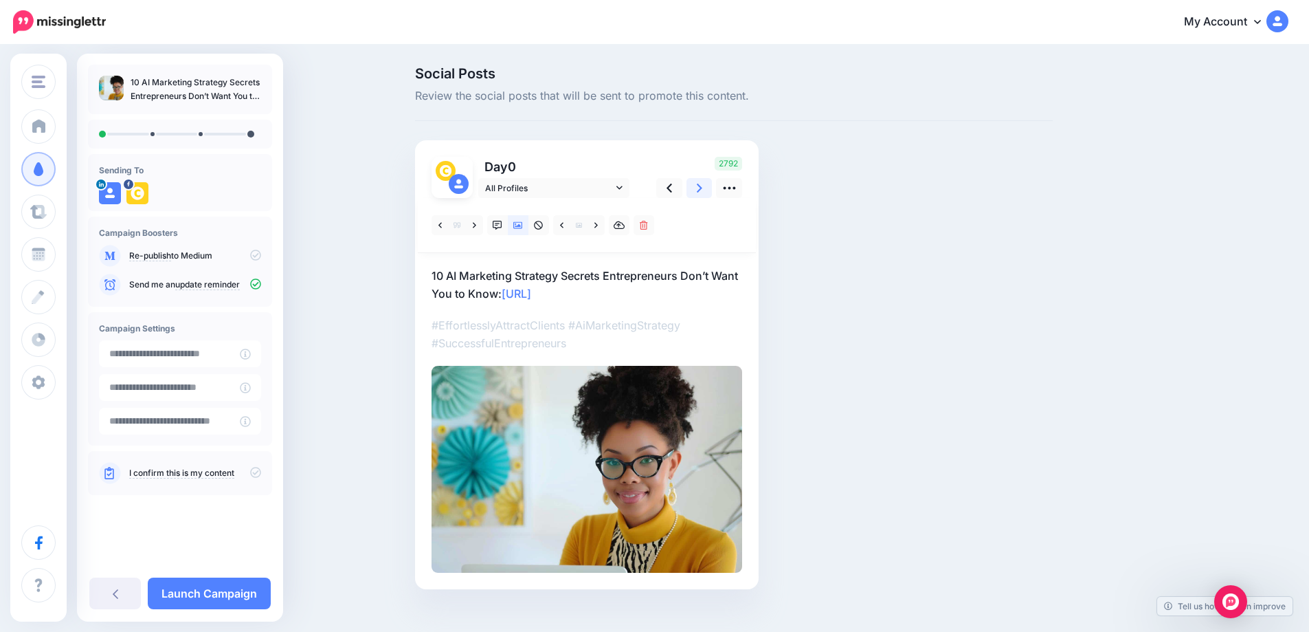
click at [709, 189] on link at bounding box center [700, 188] width 26 height 20
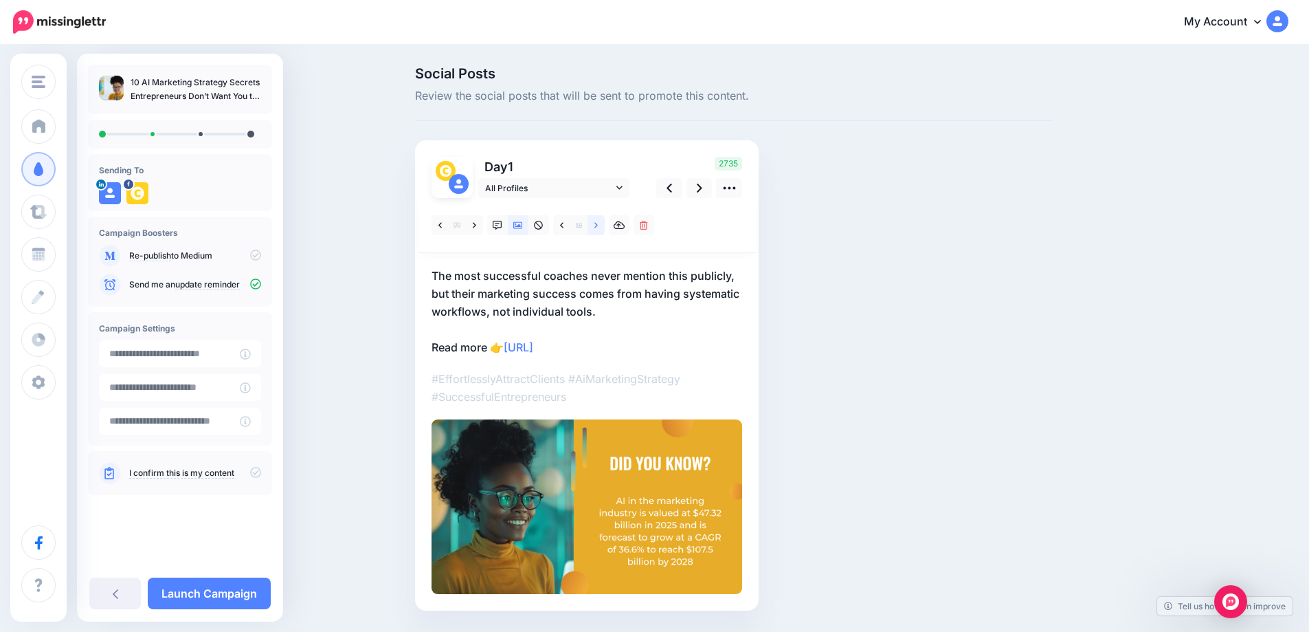
click at [598, 224] on icon at bounding box center [596, 226] width 3 height 10
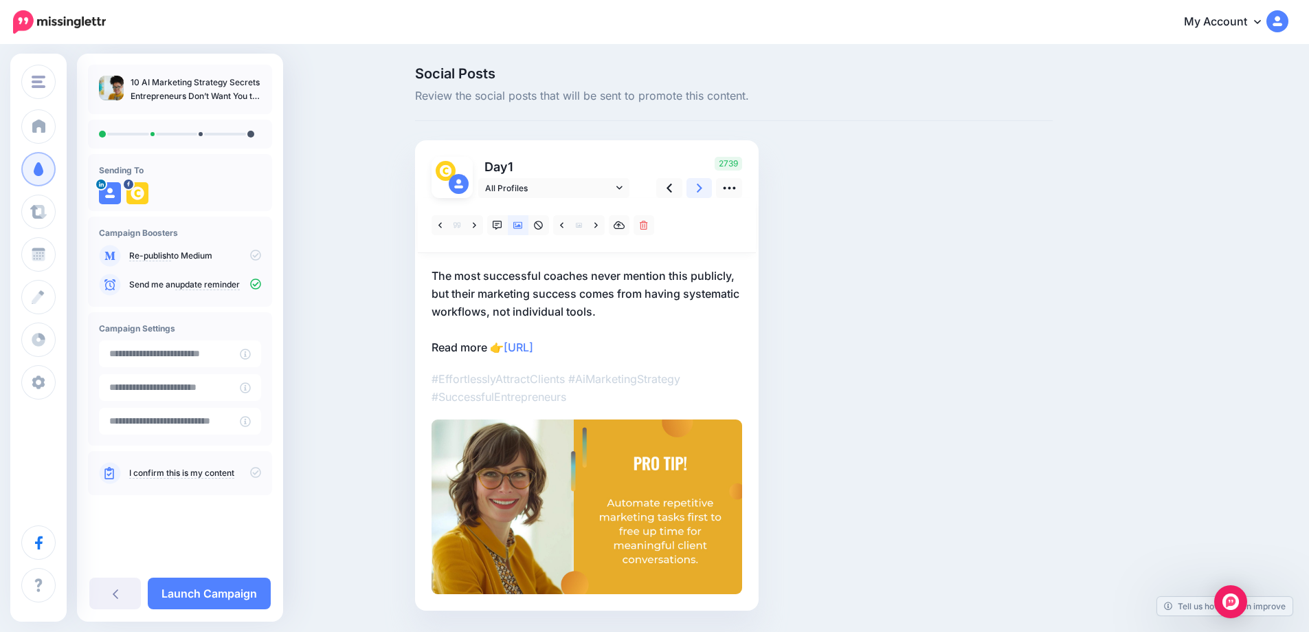
click at [702, 188] on icon at bounding box center [699, 188] width 5 height 14
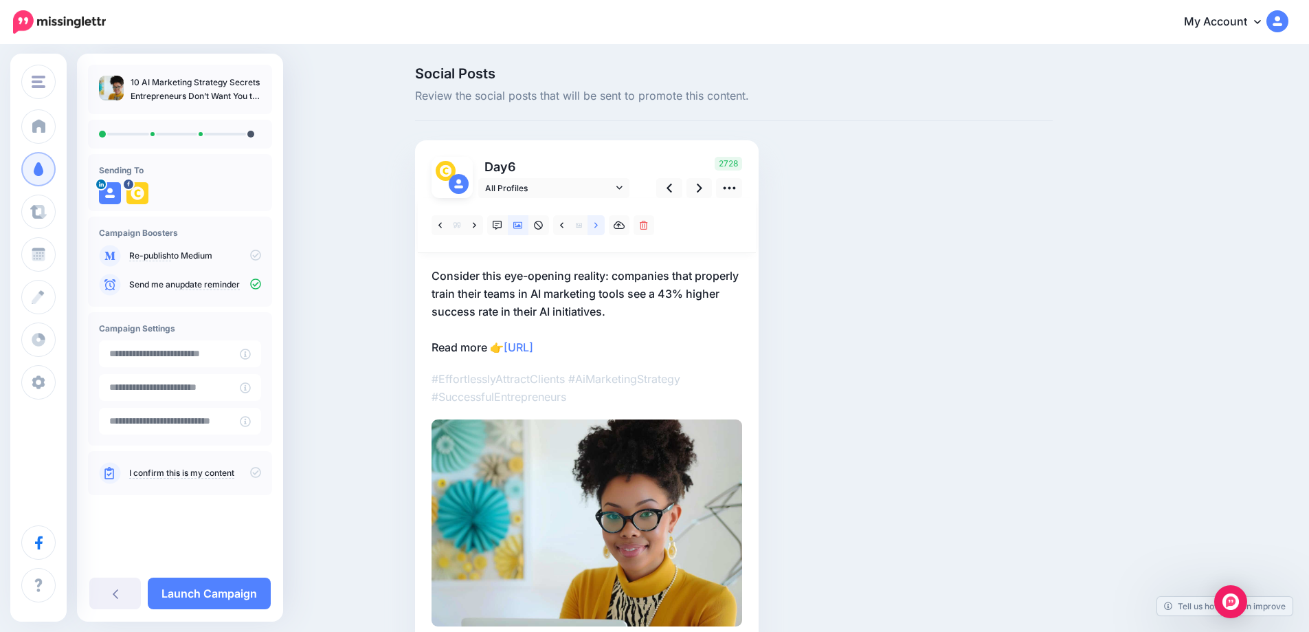
click at [597, 227] on link at bounding box center [596, 225] width 17 height 20
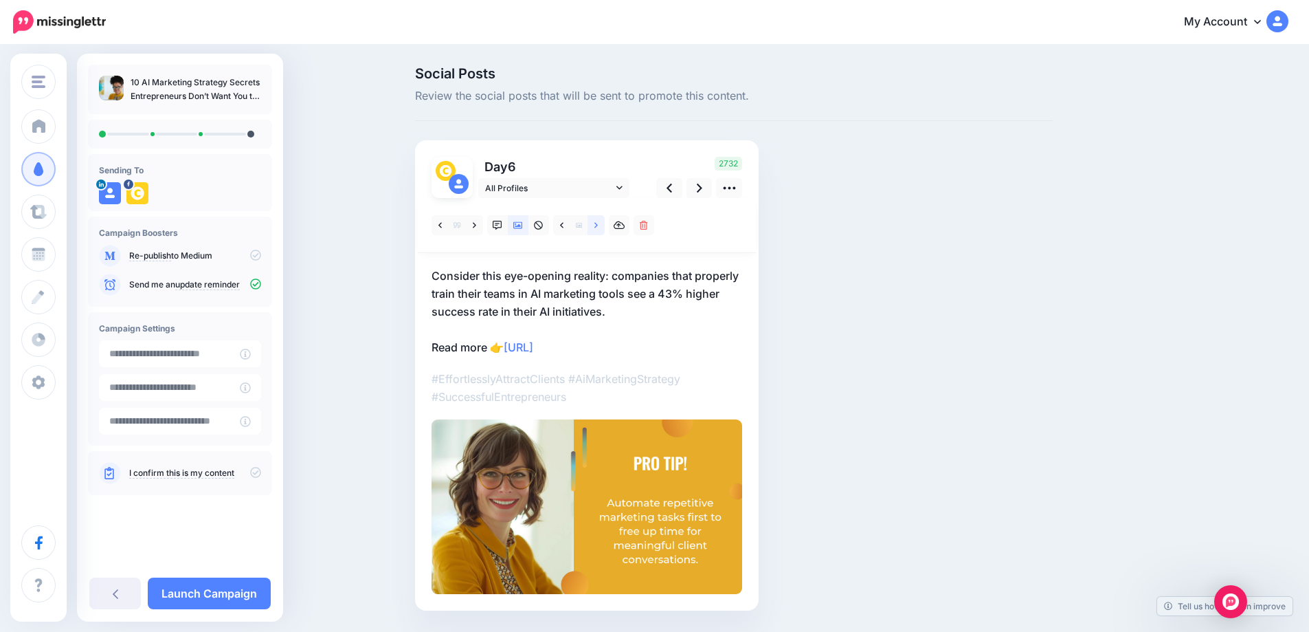
click at [597, 227] on link at bounding box center [596, 225] width 17 height 20
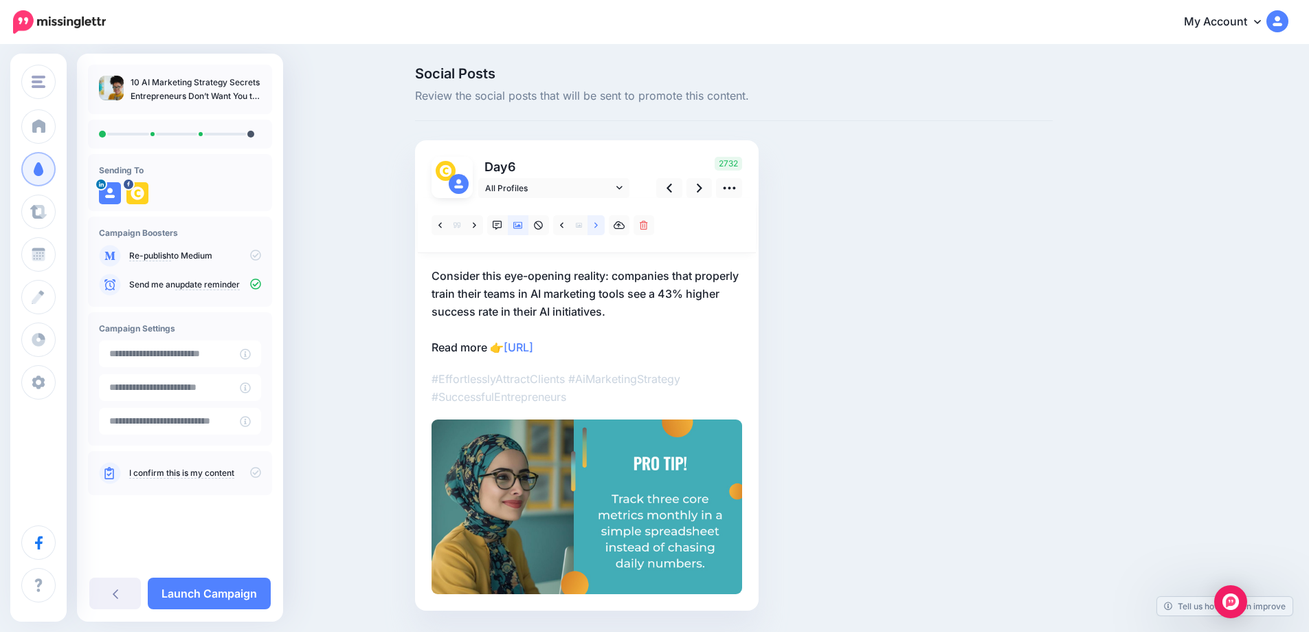
click at [598, 225] on icon at bounding box center [596, 226] width 3 height 10
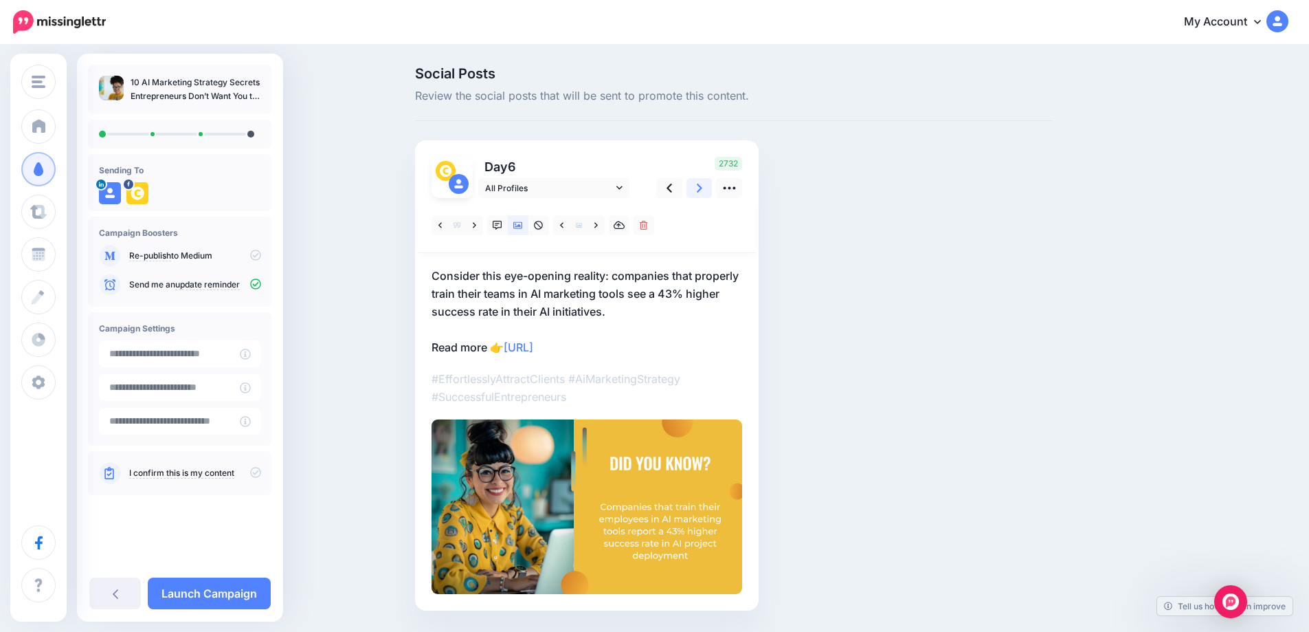
click at [702, 191] on icon at bounding box center [699, 188] width 5 height 9
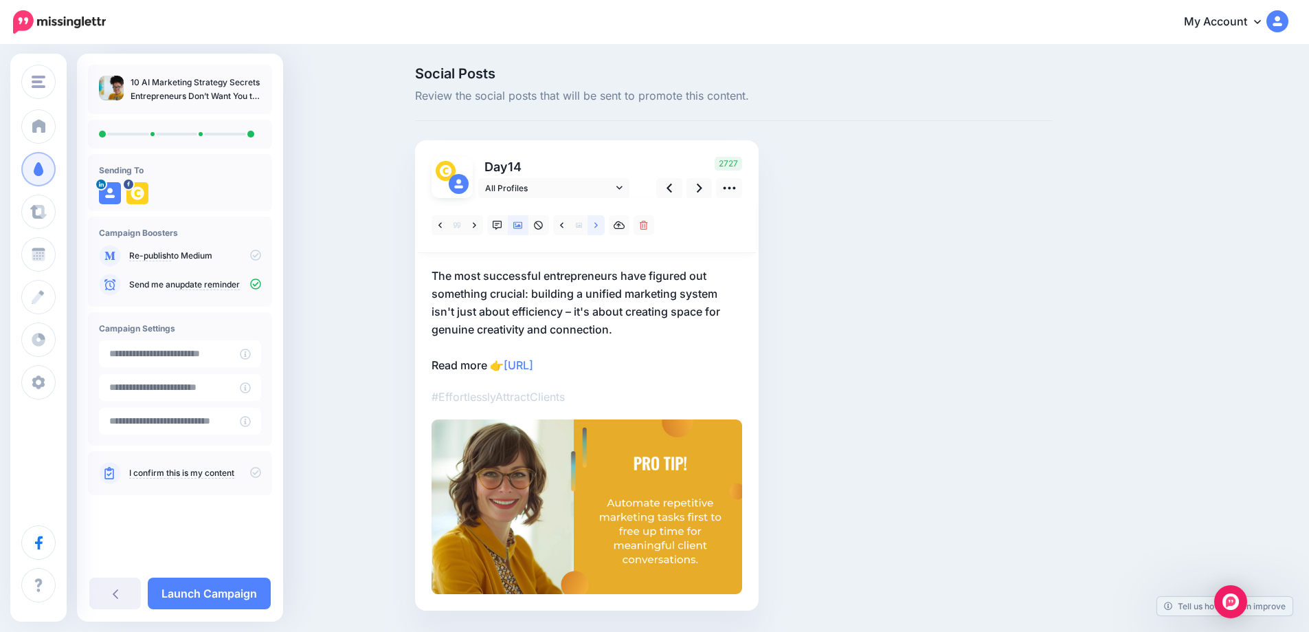
click at [604, 227] on link at bounding box center [596, 225] width 17 height 20
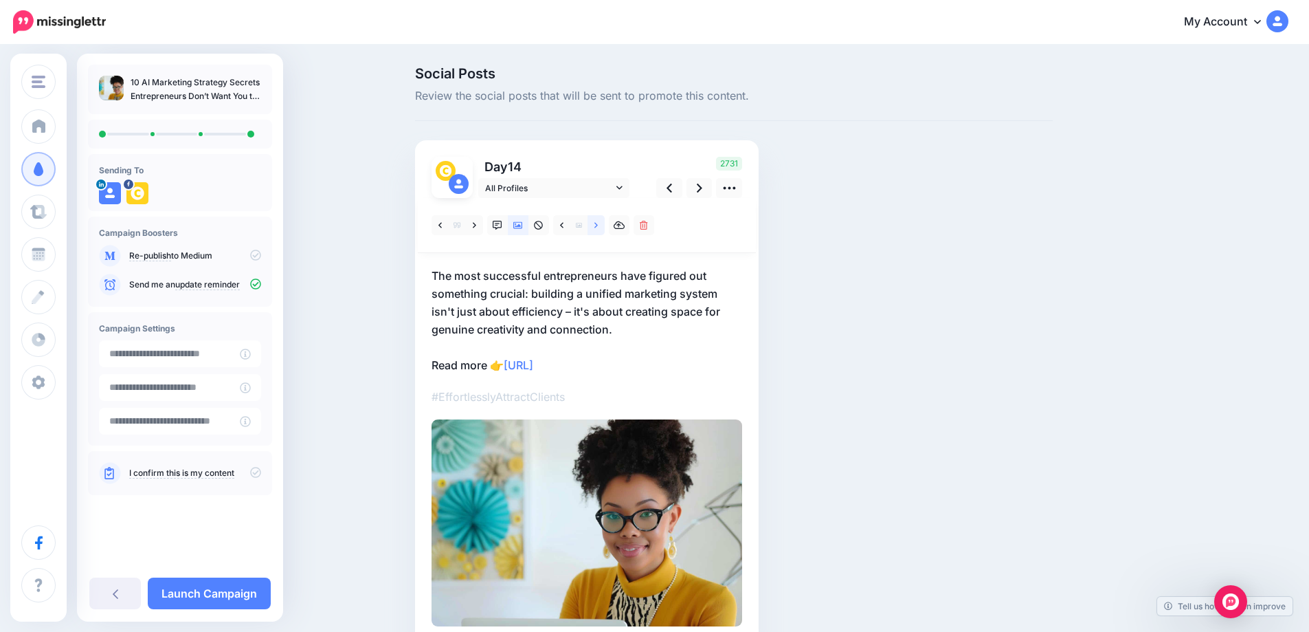
click at [604, 227] on link at bounding box center [596, 225] width 17 height 20
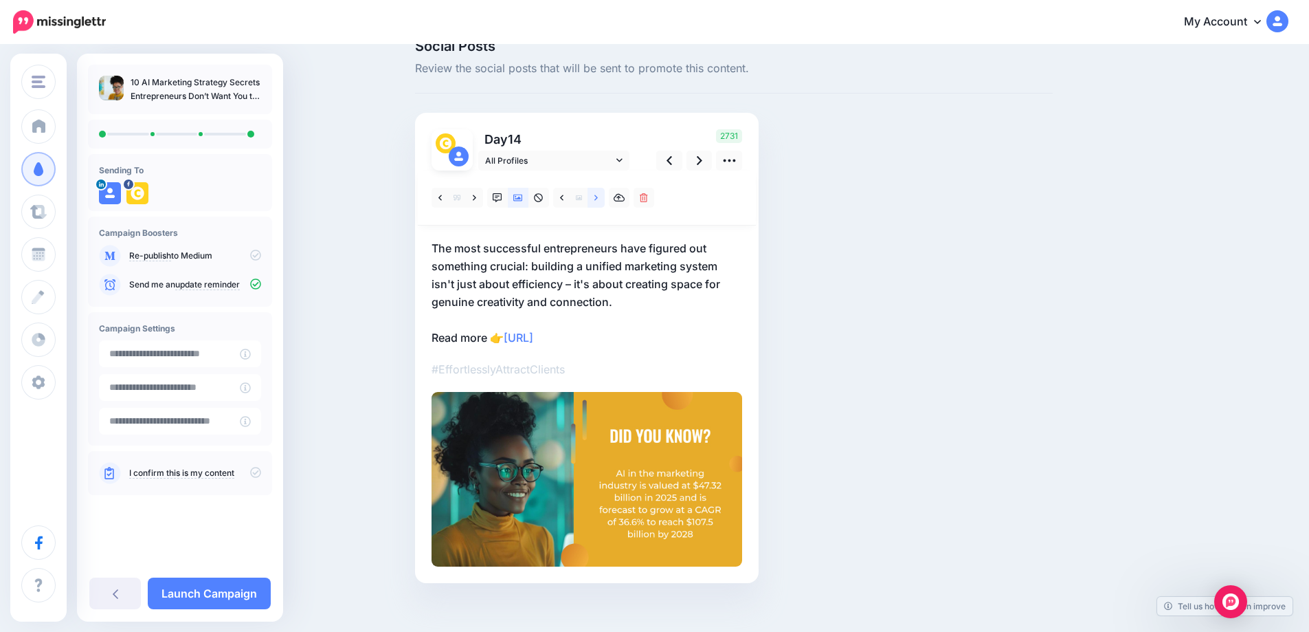
scroll to position [41, 0]
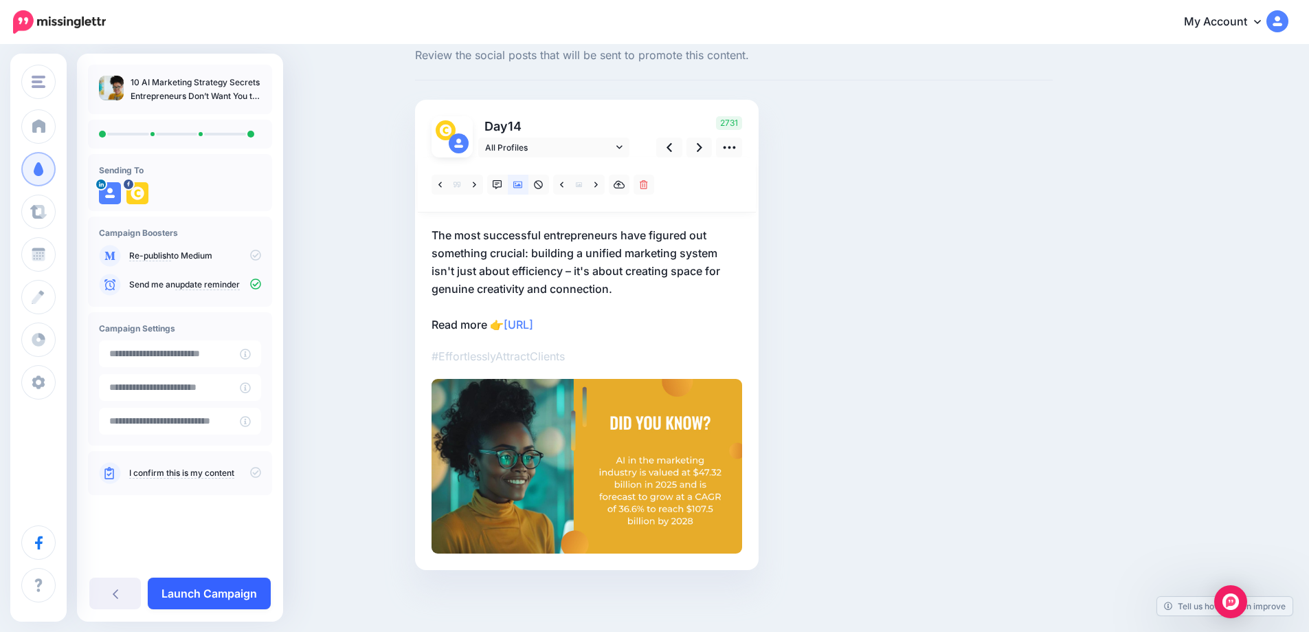
click at [238, 595] on link "Launch Campaign" at bounding box center [209, 593] width 123 height 32
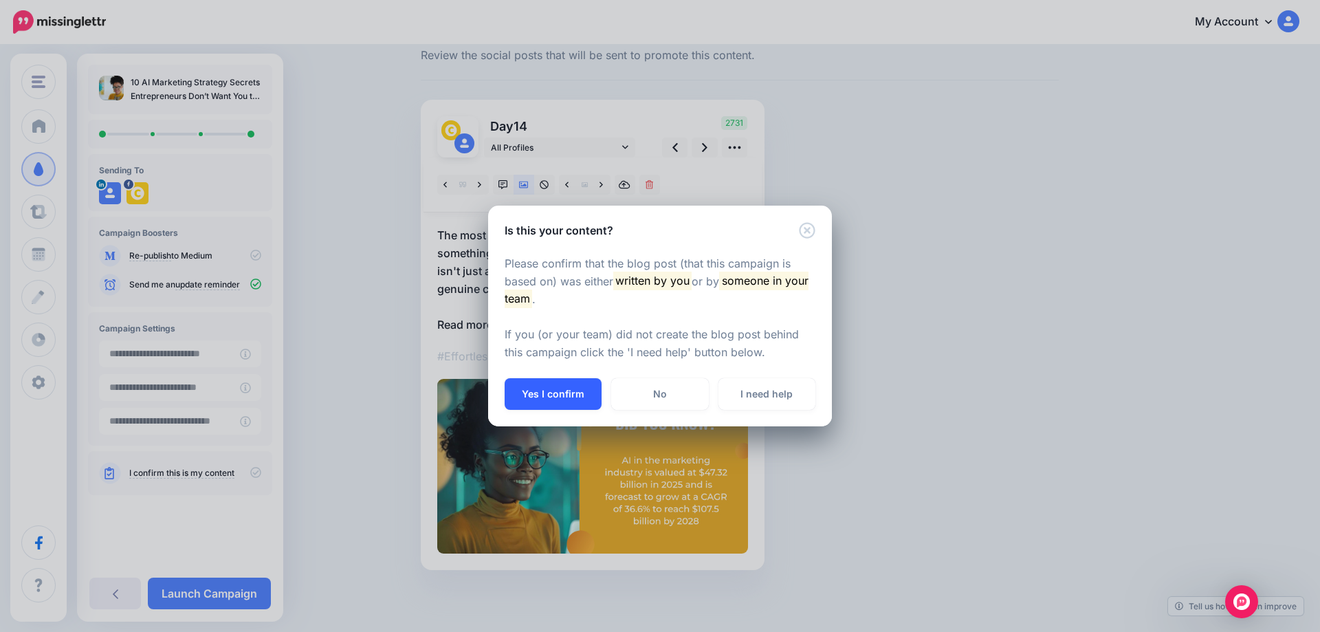
click at [550, 395] on button "Yes I confirm" at bounding box center [552, 394] width 97 height 32
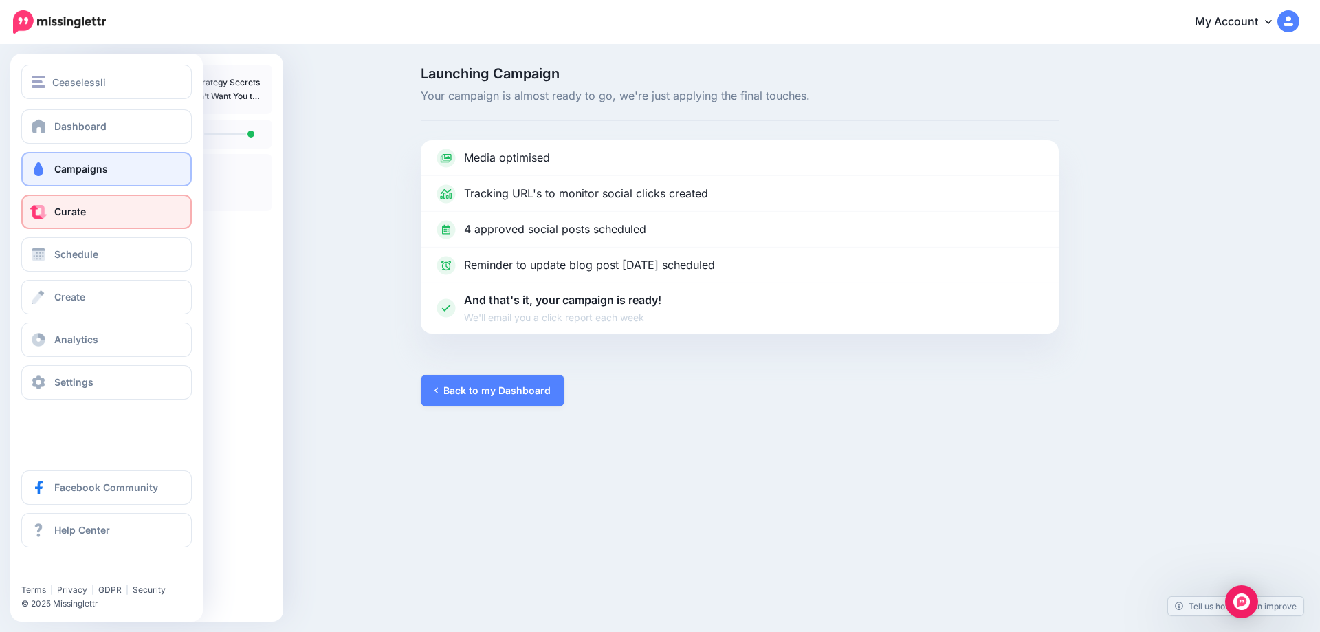
click at [122, 215] on link "Curate" at bounding box center [106, 212] width 170 height 34
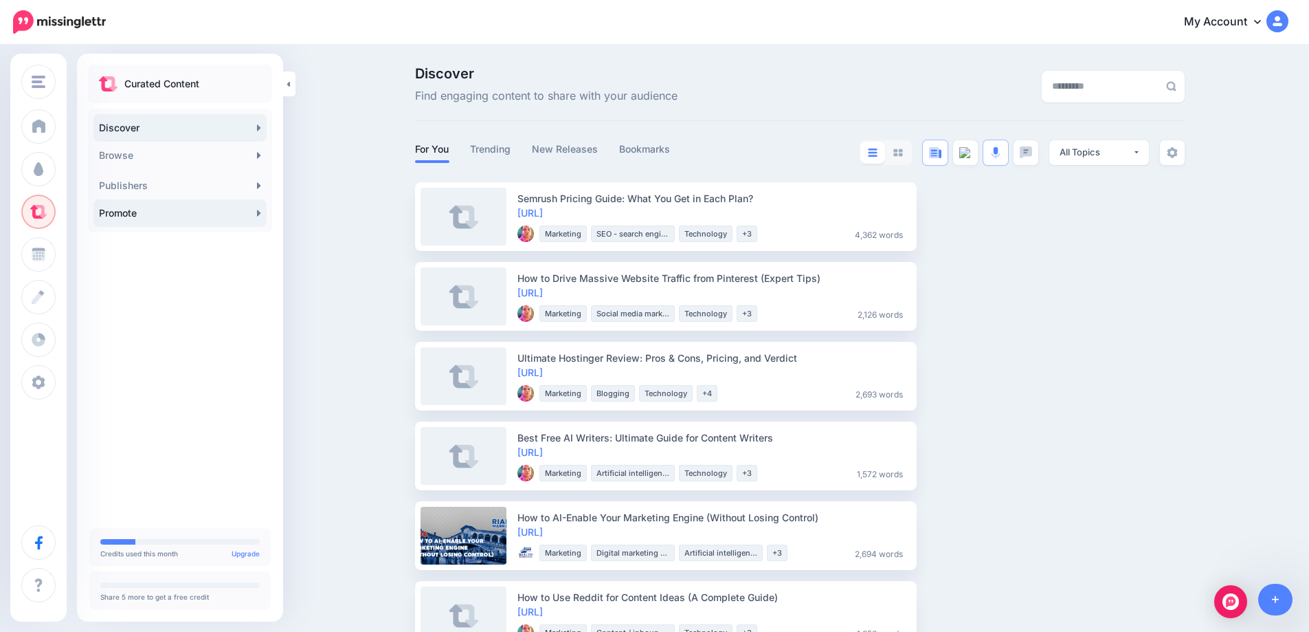
click at [260, 217] on icon at bounding box center [259, 213] width 4 height 11
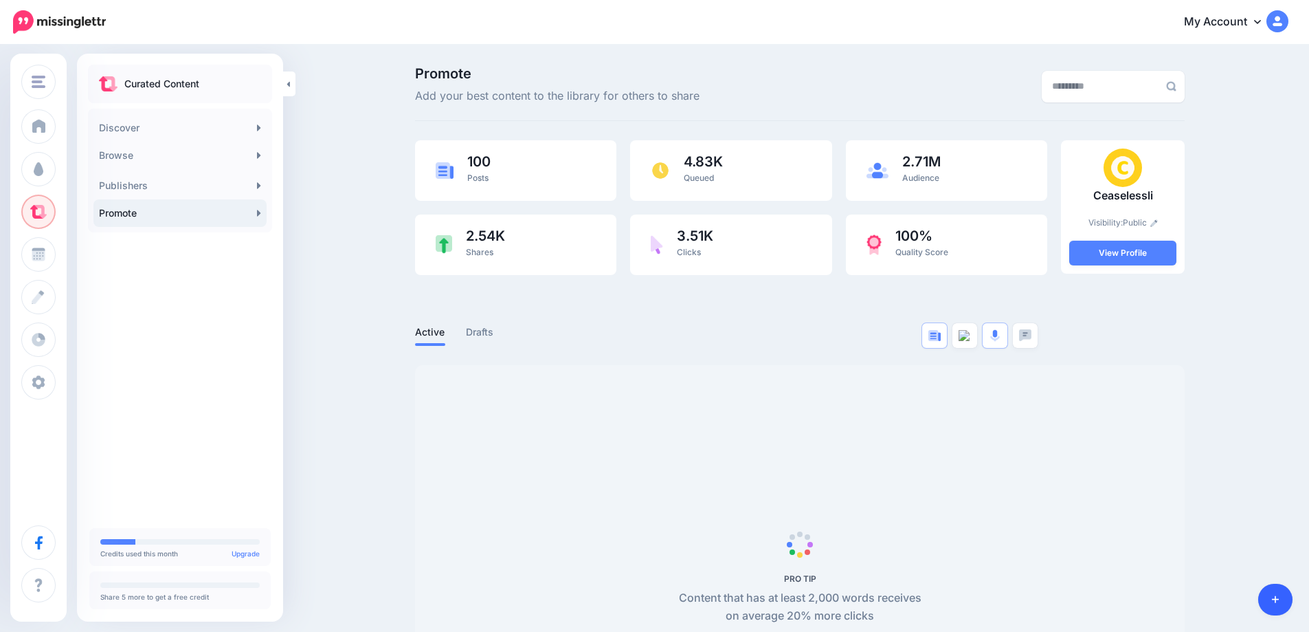
click at [1274, 600] on icon at bounding box center [1276, 600] width 8 height 10
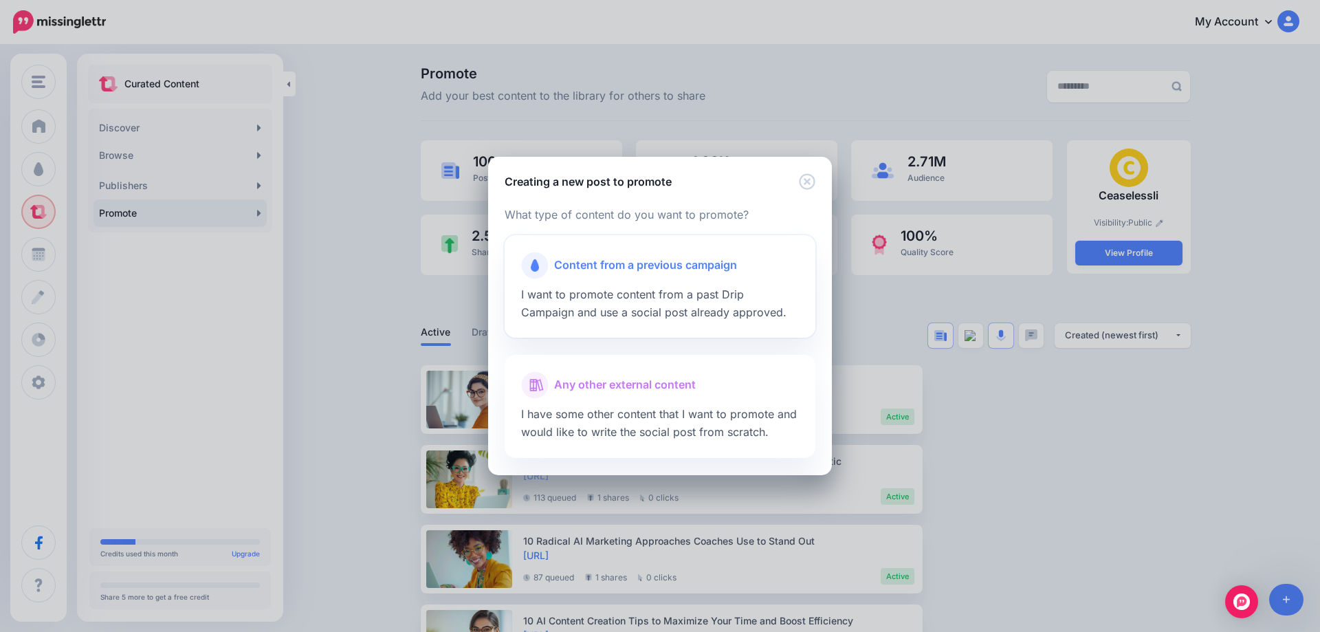
click at [602, 280] on div at bounding box center [660, 282] width 278 height 7
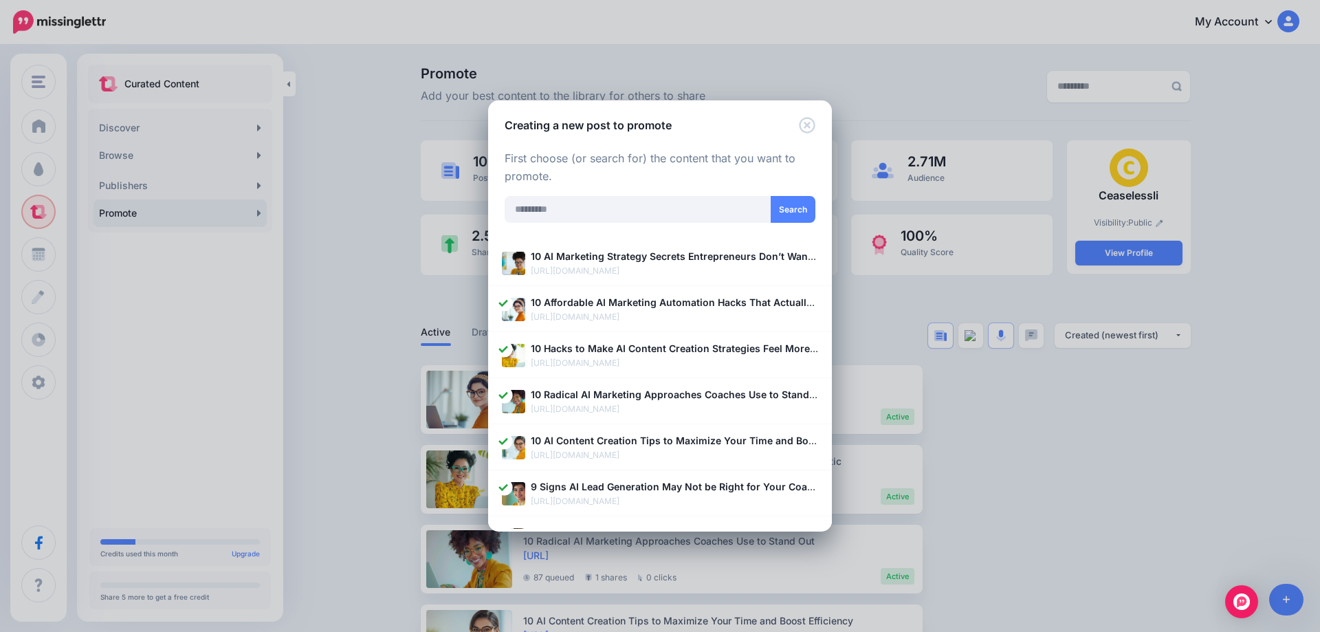
click at [570, 270] on p "[URL][DOMAIN_NAME]" at bounding box center [674, 271] width 287 height 14
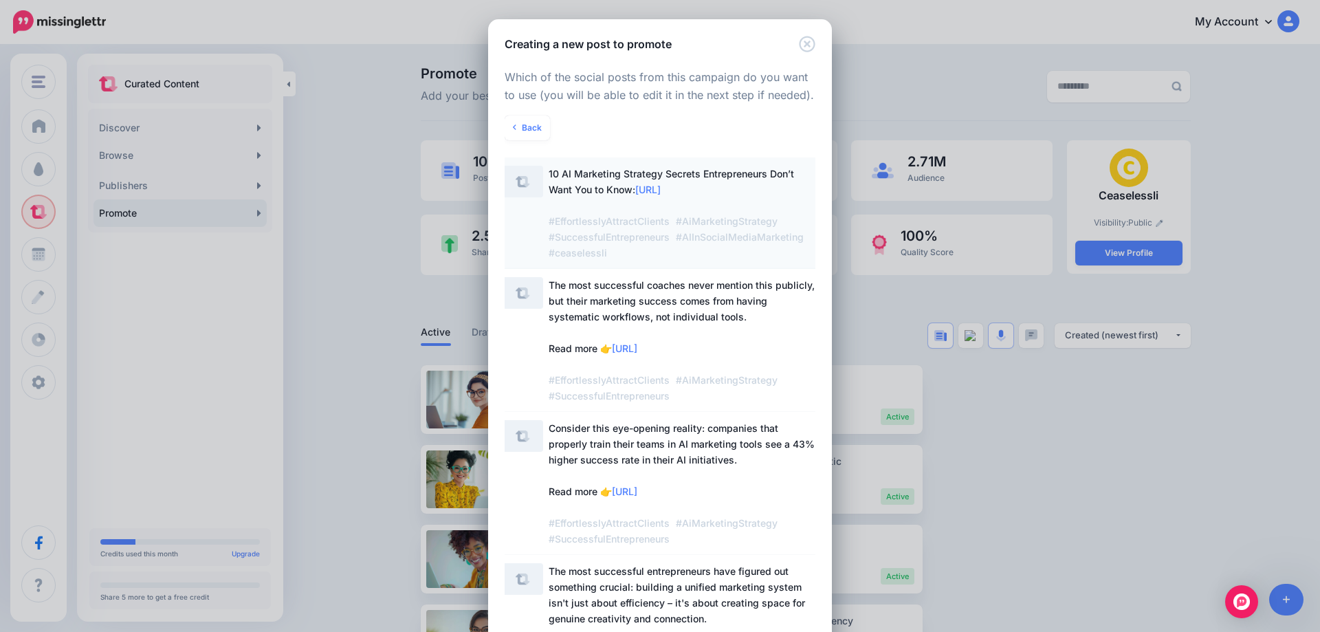
click at [592, 185] on span "10 AI Marketing Strategy Secrets Entrepreneurs Don’t Want You to Know: https://…" at bounding box center [677, 213] width 258 height 91
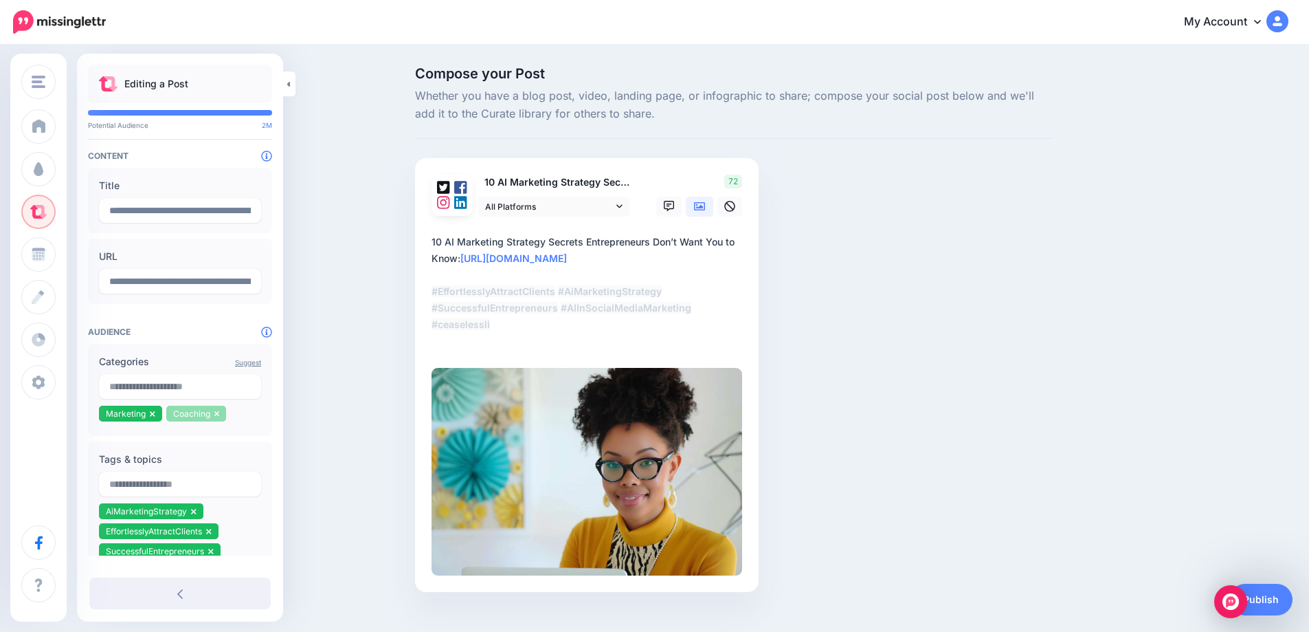
click at [216, 417] on icon at bounding box center [216, 413] width 5 height 5
click at [175, 395] on input "text" at bounding box center [180, 386] width 162 height 25
type input "**********"
click at [220, 418] on span "1.64M" at bounding box center [230, 417] width 36 height 13
click at [315, 416] on div "Compose your Post Whether you have a blog post, video, landing page, or infogra…" at bounding box center [654, 350] width 1309 height 608
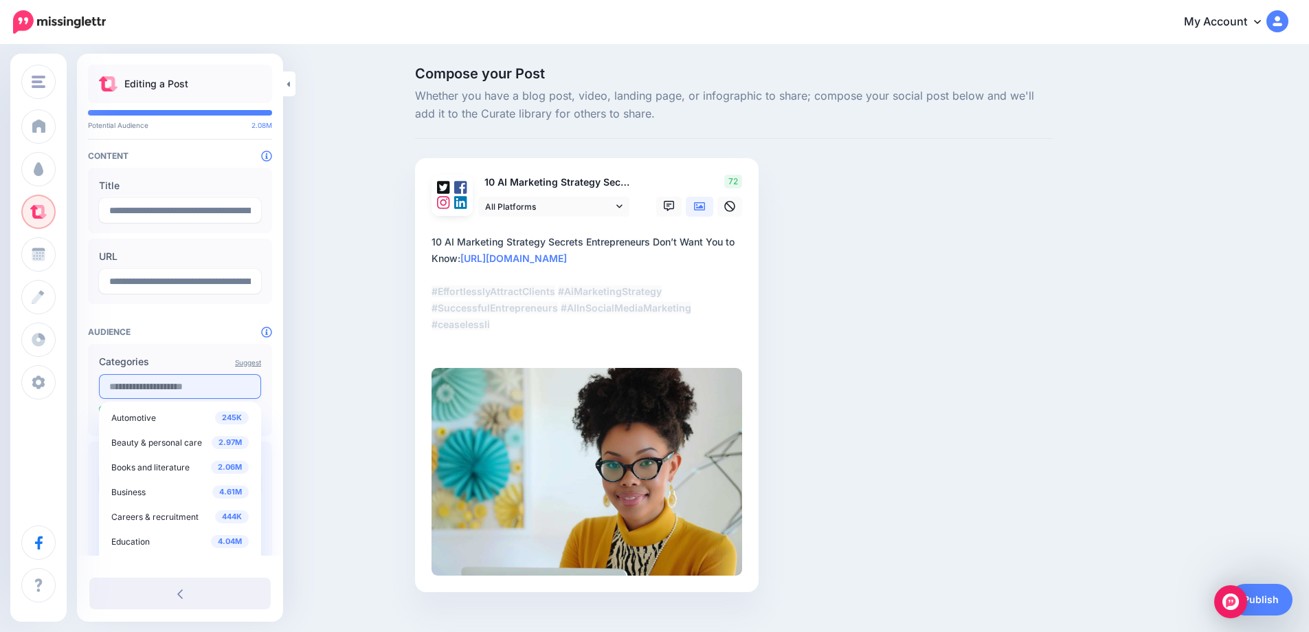
click at [170, 393] on input "text" at bounding box center [180, 386] width 162 height 25
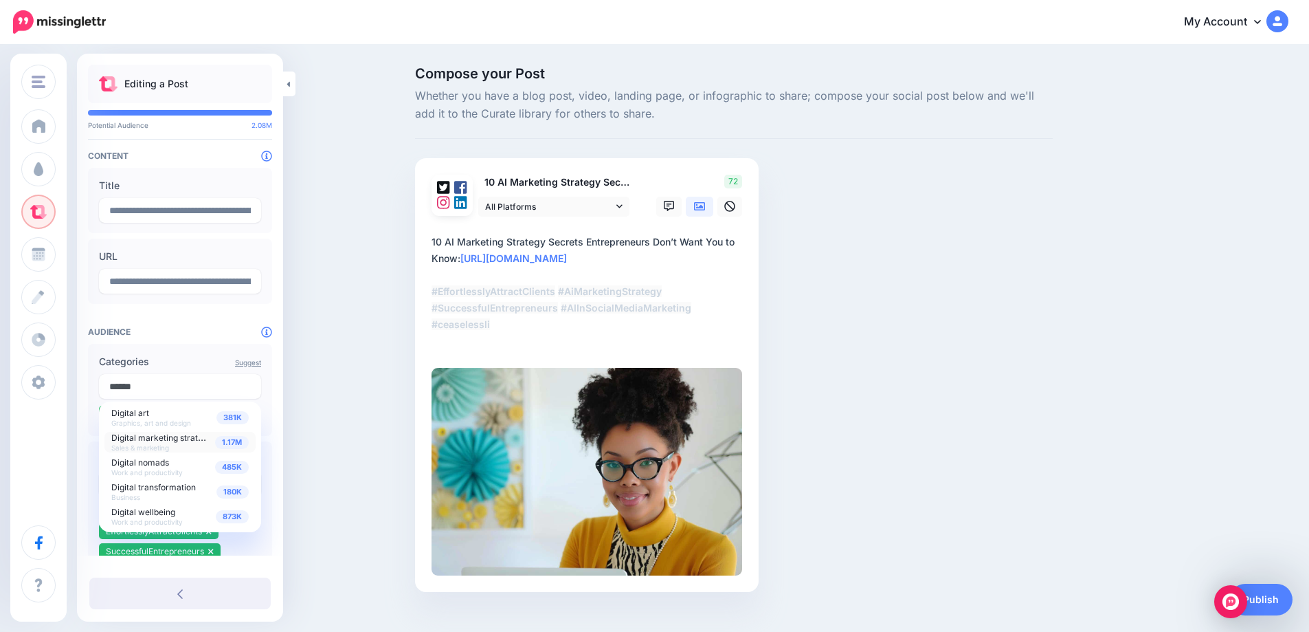
type input "******"
click at [234, 446] on span "1.17M" at bounding box center [232, 442] width 34 height 13
click at [322, 419] on div "Compose your Post Whether you have a blog post, video, landing page, or infogra…" at bounding box center [654, 350] width 1309 height 608
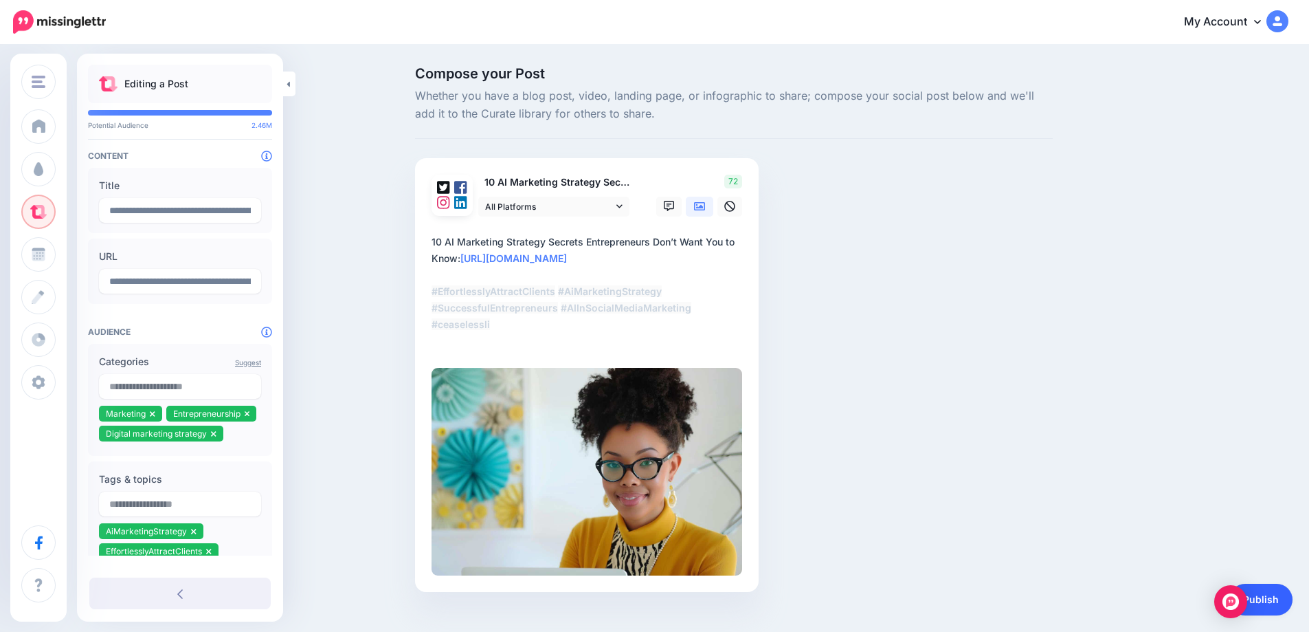
click at [1272, 596] on link "Publish" at bounding box center [1261, 600] width 63 height 32
